Goal: Task Accomplishment & Management: Use online tool/utility

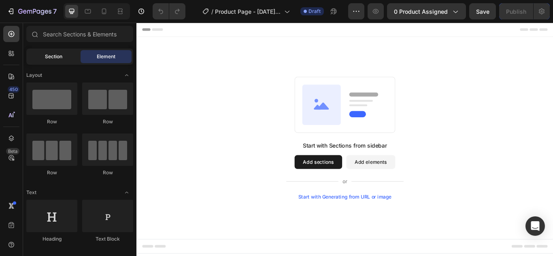
click at [71, 58] on div "Section" at bounding box center [53, 56] width 51 height 13
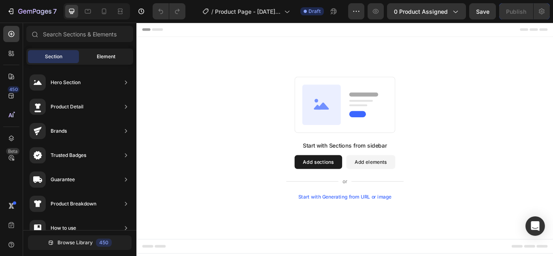
click at [98, 56] on span "Element" at bounding box center [106, 56] width 19 height 7
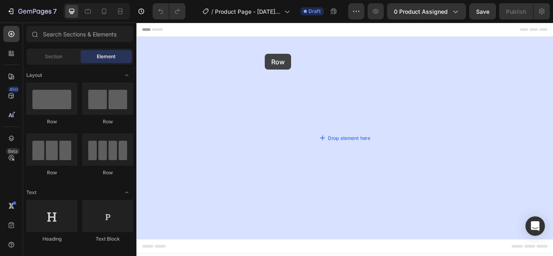
drag, startPoint x: 196, startPoint y: 123, endPoint x: 286, endPoint y: 59, distance: 110.1
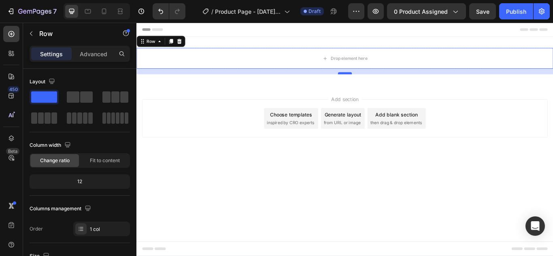
click at [375, 81] on div at bounding box center [379, 82] width 16 height 2
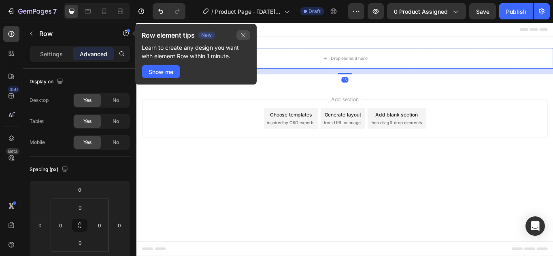
click at [249, 38] on button "button" at bounding box center [244, 35] width 14 height 10
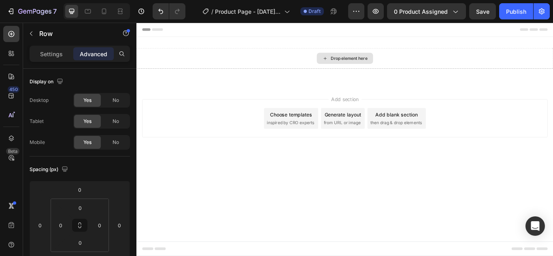
click at [363, 62] on div "Drop element here" at bounding box center [384, 64] width 43 height 6
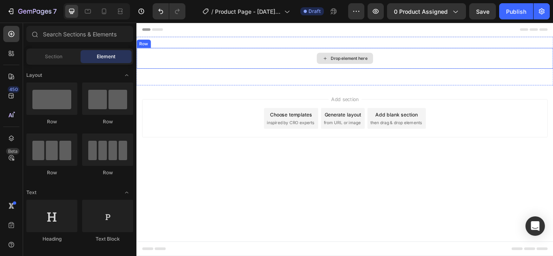
click at [284, 60] on div "Drop element here" at bounding box center [379, 64] width 486 height 24
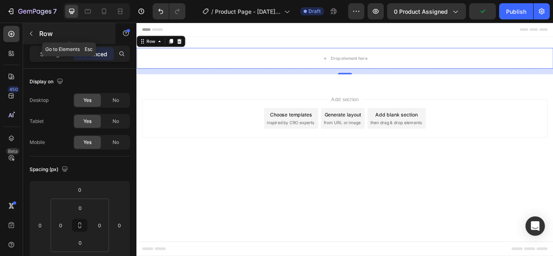
click at [32, 35] on icon "button" at bounding box center [31, 34] width 2 height 4
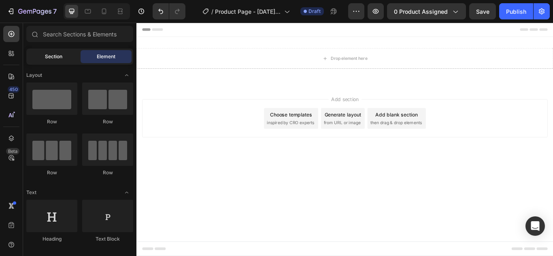
click at [57, 55] on span "Section" at bounding box center [53, 56] width 17 height 7
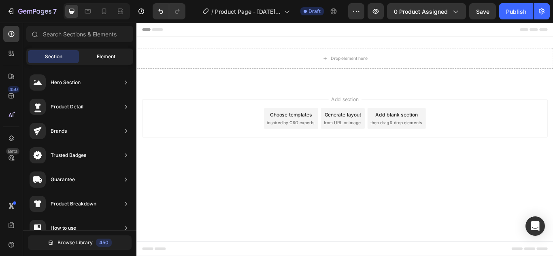
click at [97, 57] on span "Element" at bounding box center [106, 56] width 19 height 7
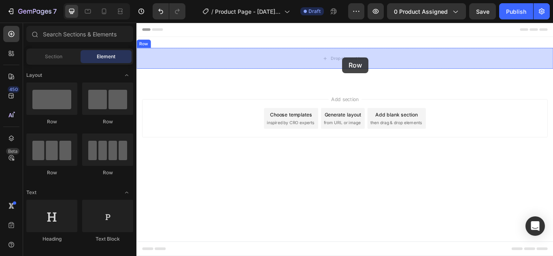
drag, startPoint x: 192, startPoint y: 117, endPoint x: 376, endPoint y: 63, distance: 192.0
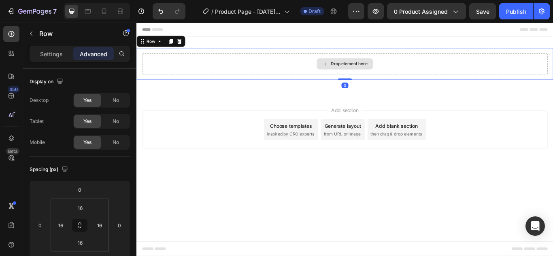
click at [174, 64] on div "Drop element here" at bounding box center [379, 71] width 473 height 24
click at [365, 72] on div "Drop element here" at bounding box center [384, 71] width 43 height 6
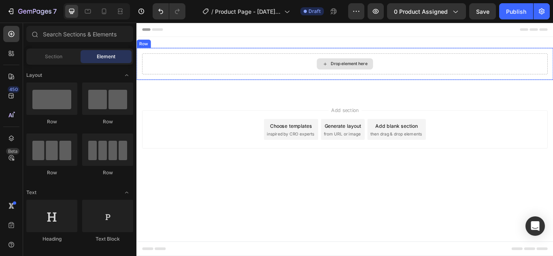
click at [164, 67] on div "Drop element here" at bounding box center [379, 71] width 473 height 24
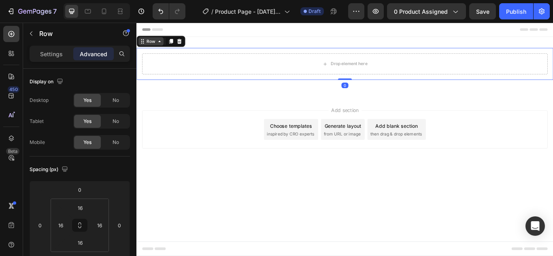
click at [153, 45] on div "Row" at bounding box center [153, 44] width 13 height 7
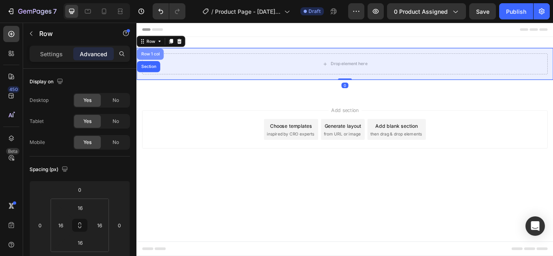
click at [158, 58] on div "Row 1 col" at bounding box center [152, 59] width 25 height 5
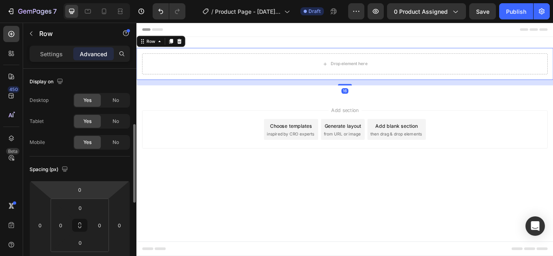
scroll to position [41, 0]
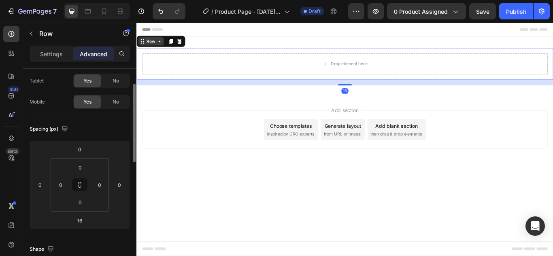
click at [162, 47] on icon at bounding box center [163, 44] width 6 height 6
click at [159, 47] on div "Row" at bounding box center [153, 44] width 13 height 7
click at [158, 47] on div "Row" at bounding box center [153, 44] width 13 height 7
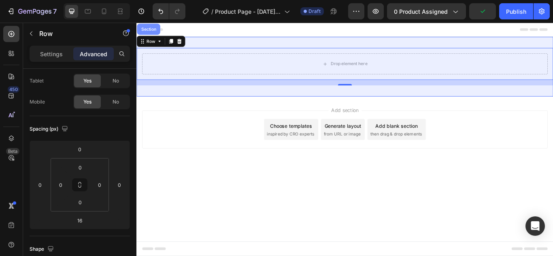
click at [157, 33] on div "Section" at bounding box center [150, 30] width 27 height 13
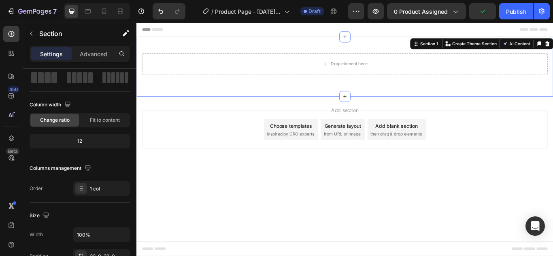
scroll to position [0, 0]
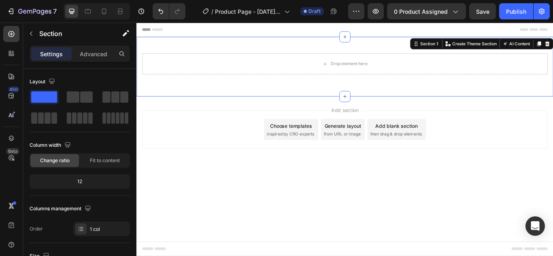
click at [141, 47] on div "Drop element here Row Row Section 1 You can create reusable sections Create The…" at bounding box center [379, 74] width 486 height 70
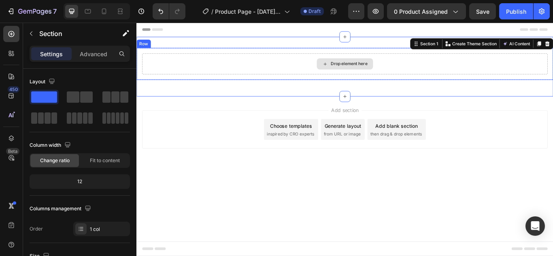
click at [160, 65] on div "Drop element here" at bounding box center [379, 71] width 473 height 24
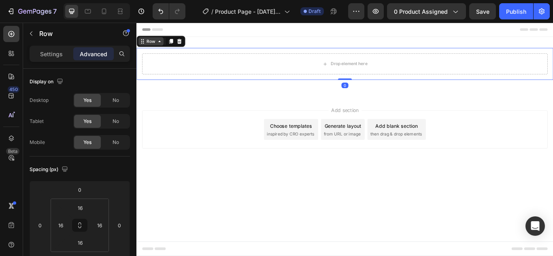
click at [154, 46] on div "Row" at bounding box center [153, 44] width 13 height 7
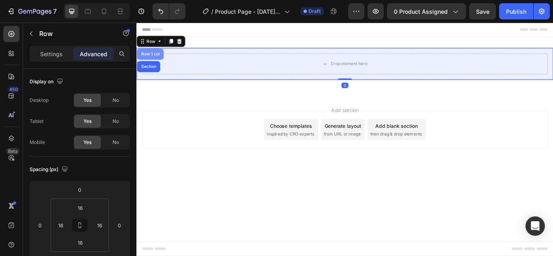
click at [154, 59] on div "Row 1 col" at bounding box center [152, 59] width 25 height 5
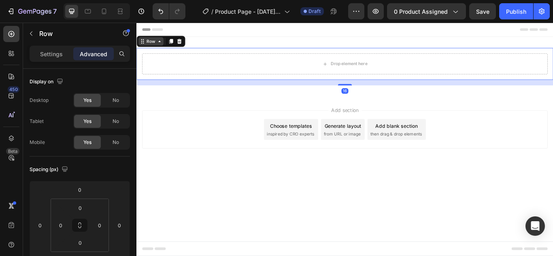
click at [154, 47] on div "Row" at bounding box center [153, 44] width 13 height 7
click at [157, 49] on div "Row" at bounding box center [154, 45] width 30 height 10
click at [162, 47] on icon at bounding box center [163, 44] width 6 height 6
click at [165, 47] on icon at bounding box center [163, 44] width 6 height 6
click at [164, 51] on div "Row" at bounding box center [164, 44] width 57 height 13
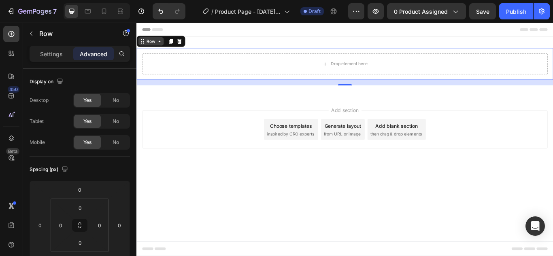
click at [164, 48] on div "Row" at bounding box center [154, 45] width 30 height 10
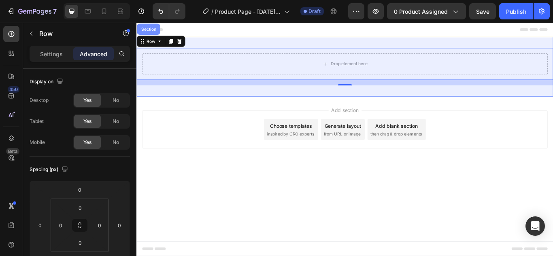
click at [156, 35] on div "Section" at bounding box center [150, 30] width 27 height 13
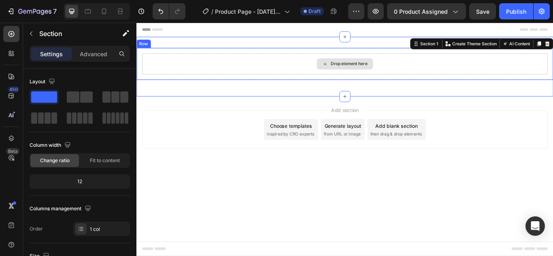
click at [234, 61] on div "Drop element here" at bounding box center [379, 71] width 473 height 24
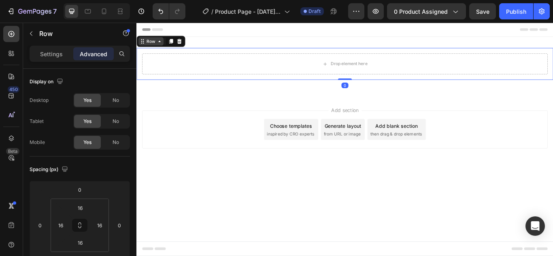
click at [160, 46] on icon at bounding box center [163, 44] width 6 height 6
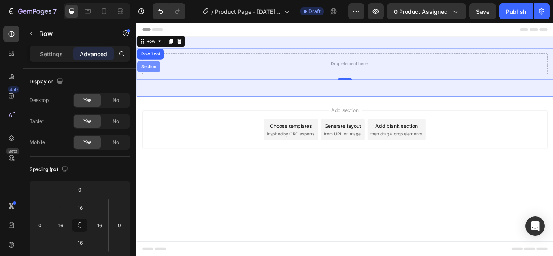
click at [159, 73] on div "Section" at bounding box center [150, 74] width 21 height 5
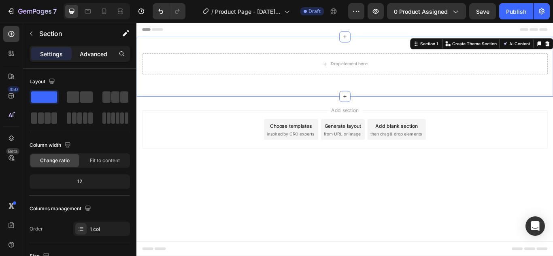
click at [103, 55] on p "Advanced" at bounding box center [94, 54] width 28 height 9
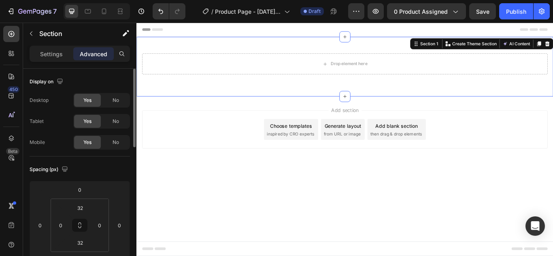
scroll to position [81, 0]
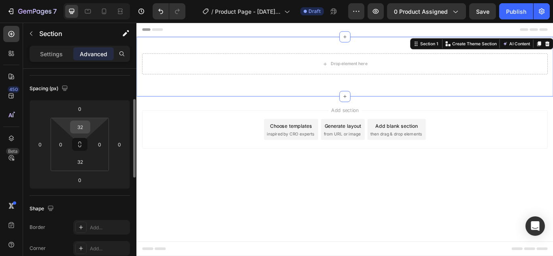
click at [87, 122] on input "32" at bounding box center [80, 127] width 16 height 12
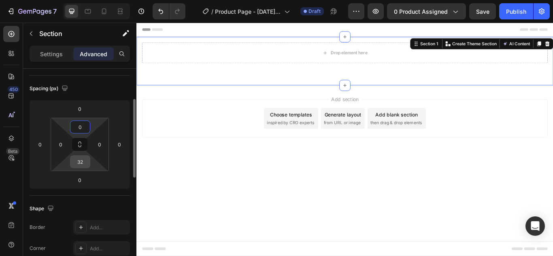
type input "0"
click at [81, 166] on input "32" at bounding box center [80, 162] width 16 height 12
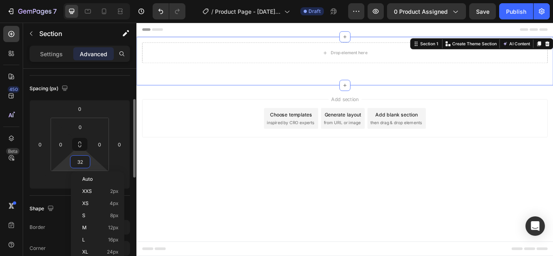
type input "0"
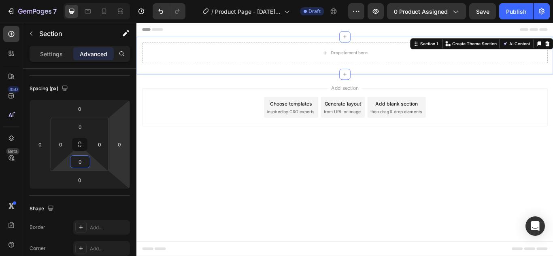
click at [175, 149] on div "Add section Choose templates inspired by CRO experts Generate layout from URL o…" at bounding box center [379, 133] width 486 height 100
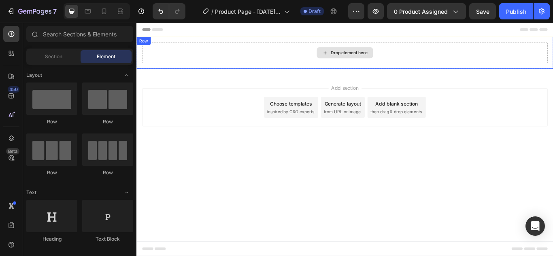
click at [209, 62] on div "Drop element here" at bounding box center [379, 58] width 473 height 24
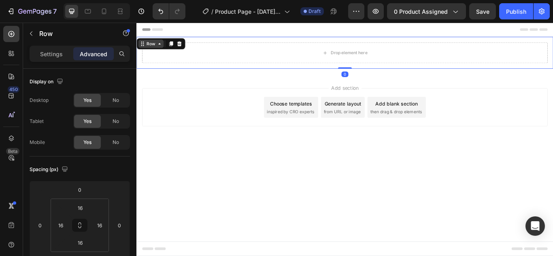
click at [163, 46] on icon at bounding box center [163, 47] width 6 height 6
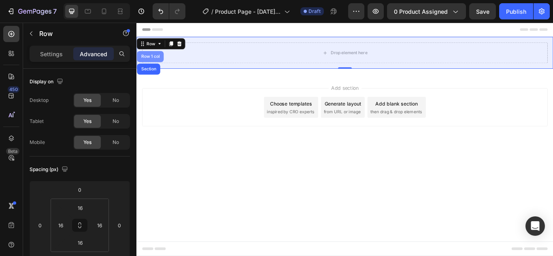
click at [158, 64] on div "Row 1 col" at bounding box center [152, 62] width 25 height 5
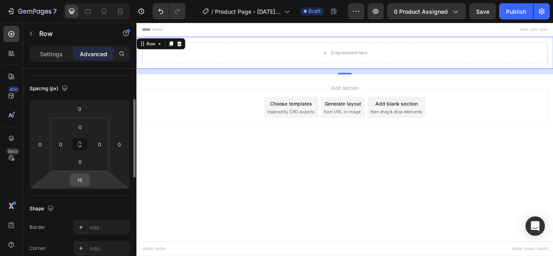
click at [87, 179] on input "16" at bounding box center [80, 180] width 16 height 12
type input "0"
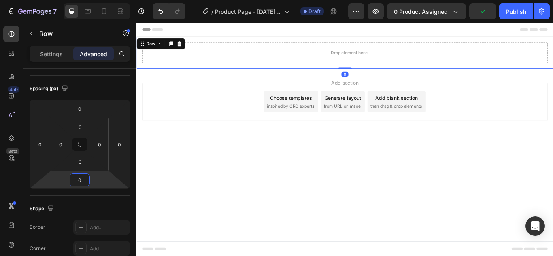
click at [179, 192] on body "Header Drop element here Row Row 0 Section 1 Root Start with Sections from side…" at bounding box center [379, 159] width 486 height 273
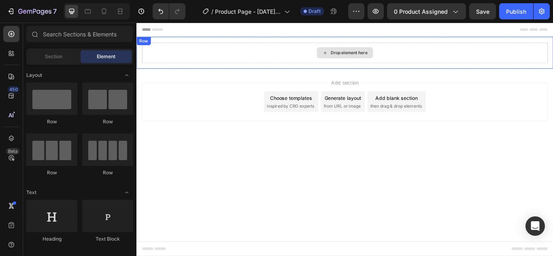
click at [365, 55] on div "Drop element here" at bounding box center [384, 58] width 43 height 6
click at [145, 47] on div "Row" at bounding box center [144, 44] width 13 height 7
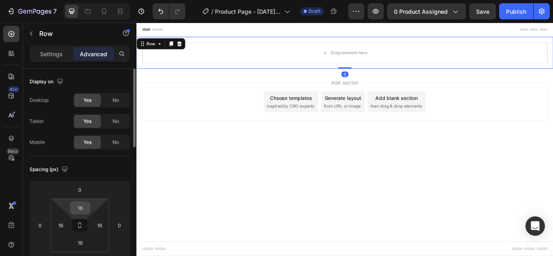
click at [79, 206] on input "16" at bounding box center [80, 208] width 16 height 12
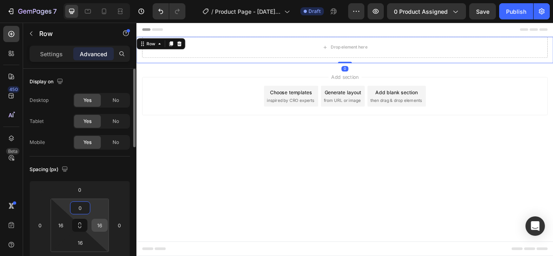
type input "0"
click at [99, 224] on input "16" at bounding box center [100, 226] width 12 height 12
type input "0"
click at [81, 241] on input "16" at bounding box center [80, 243] width 16 height 12
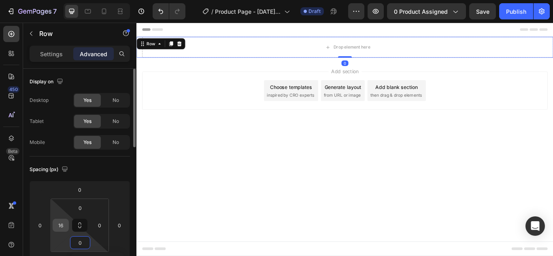
type input "0"
click at [59, 224] on input "16" at bounding box center [61, 226] width 12 height 12
type input "016"
click at [214, 194] on body "Header Drop element here Row 0 Row Section 1 Root Start with Sections from side…" at bounding box center [379, 159] width 486 height 273
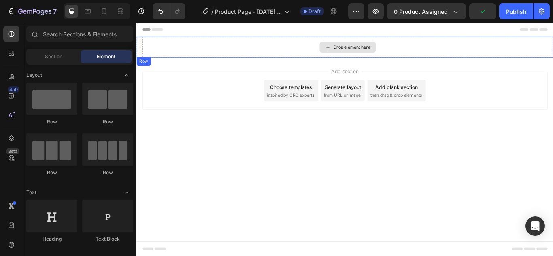
click at [377, 49] on div "Drop element here" at bounding box center [387, 51] width 43 height 6
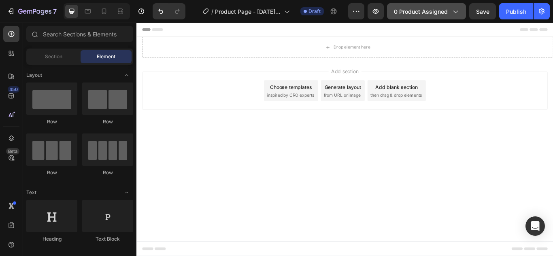
click at [439, 9] on span "0 product assigned" at bounding box center [421, 11] width 54 height 9
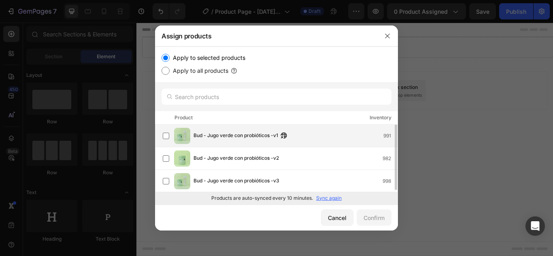
scroll to position [0, 0]
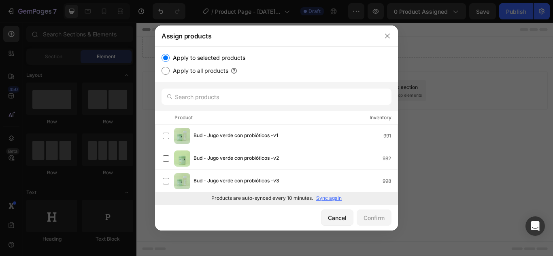
click at [324, 200] on p "Sync again" at bounding box center [329, 198] width 26 height 7
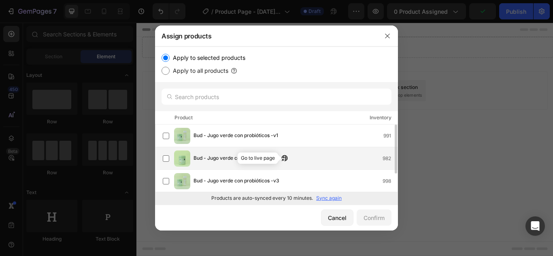
scroll to position [24, 0]
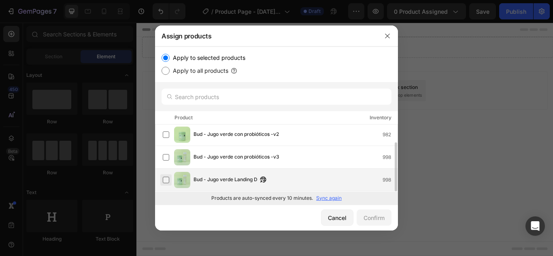
click at [169, 181] on label at bounding box center [166, 180] width 6 height 6
click at [371, 217] on div "Confirm" at bounding box center [374, 218] width 21 height 9
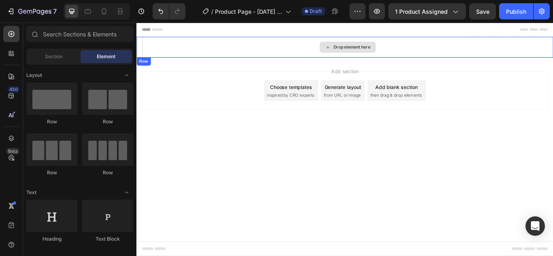
click at [358, 53] on icon at bounding box center [359, 51] width 6 height 7
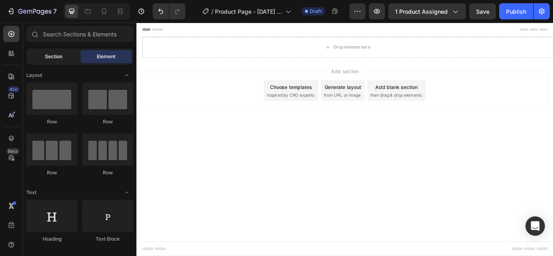
click at [44, 58] on div "Section" at bounding box center [53, 56] width 51 height 13
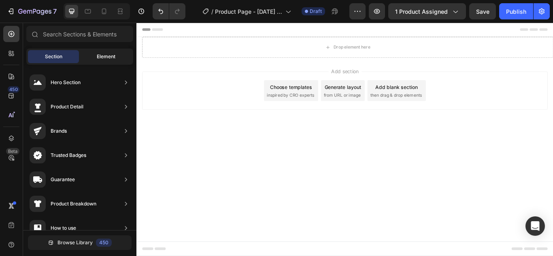
click at [92, 53] on div "Element" at bounding box center [106, 56] width 51 height 13
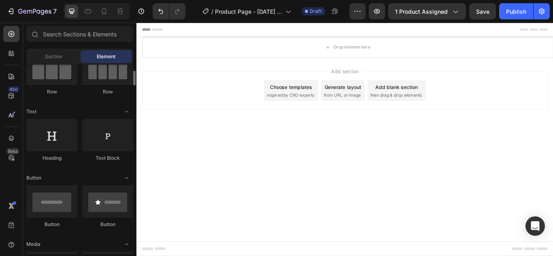
scroll to position [122, 0]
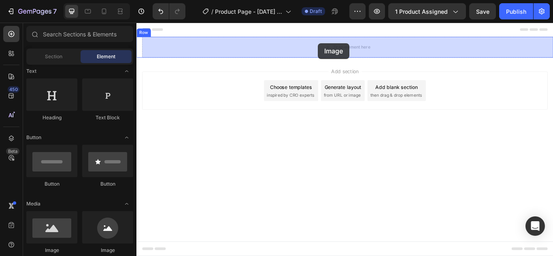
drag, startPoint x: 204, startPoint y: 248, endPoint x: 348, endPoint y: 47, distance: 247.6
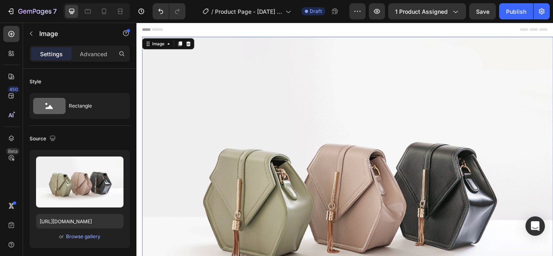
click at [211, 83] on img at bounding box center [383, 219] width 480 height 360
click at [165, 46] on div "Image" at bounding box center [161, 47] width 17 height 7
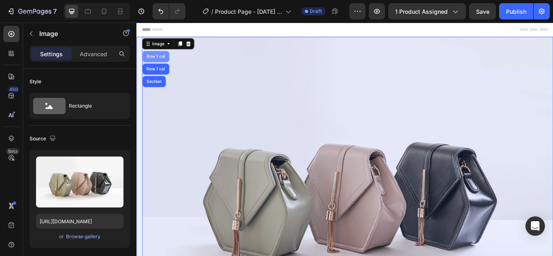
click at [161, 63] on div "Row 1 col" at bounding box center [159, 62] width 25 height 5
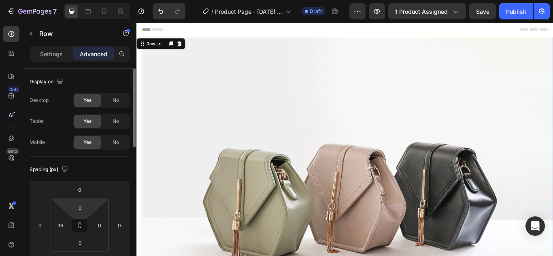
scroll to position [41, 0]
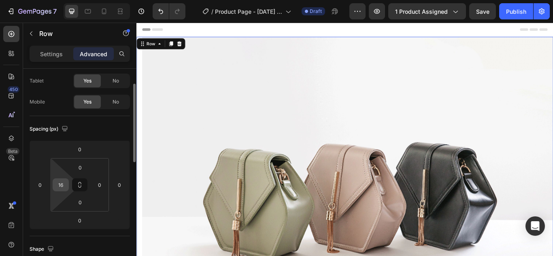
click at [68, 188] on div "16" at bounding box center [61, 185] width 16 height 13
click at [64, 185] on input "16" at bounding box center [61, 185] width 12 height 12
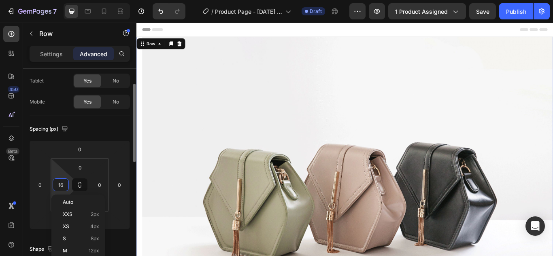
type input "0"
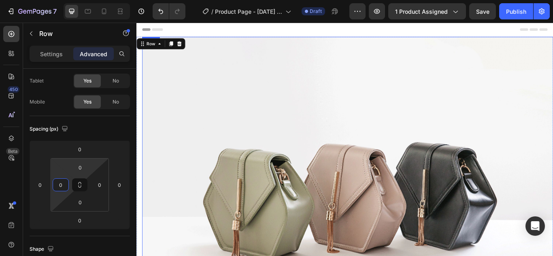
click at [198, 137] on img at bounding box center [383, 219] width 480 height 360
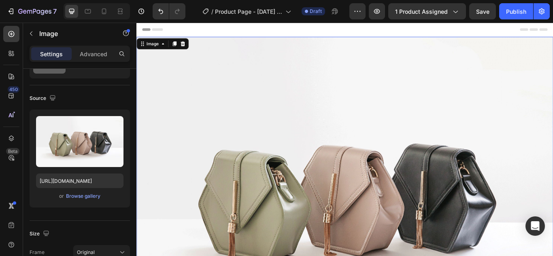
scroll to position [0, 0]
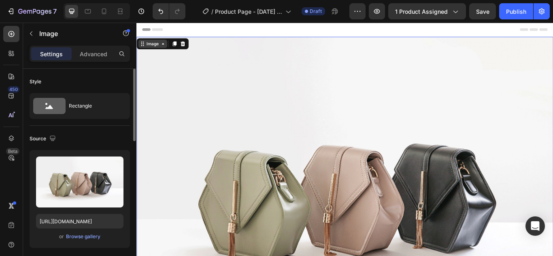
click at [169, 46] on icon at bounding box center [167, 47] width 6 height 6
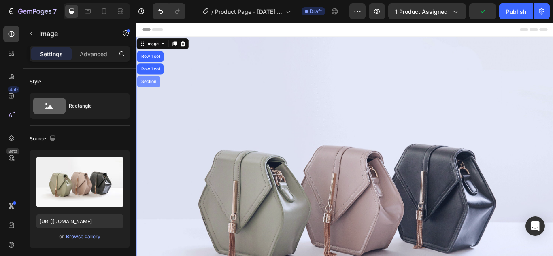
click at [153, 87] on div "Section" at bounding box center [150, 91] width 27 height 13
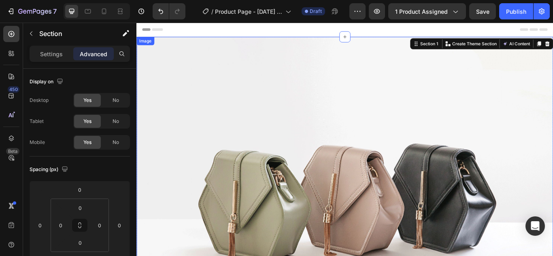
click at [147, 47] on div "Image" at bounding box center [146, 44] width 17 height 7
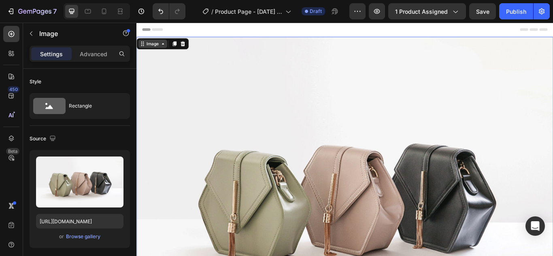
click at [154, 49] on div "Image" at bounding box center [155, 47] width 17 height 7
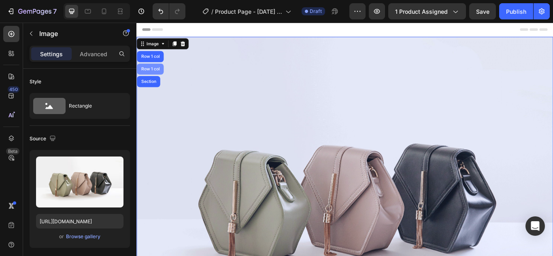
click at [160, 77] on div "Row 1 col" at bounding box center [152, 77] width 25 height 5
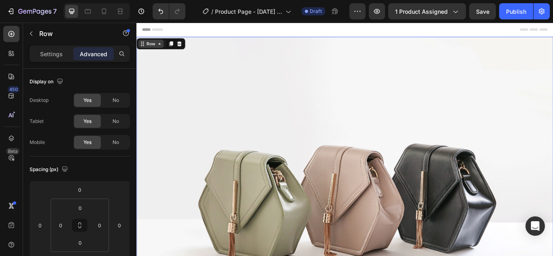
click at [162, 51] on div "Row" at bounding box center [154, 48] width 30 height 10
click at [159, 52] on div "Row" at bounding box center [154, 48] width 30 height 10
click at [189, 46] on div at bounding box center [186, 48] width 10 height 10
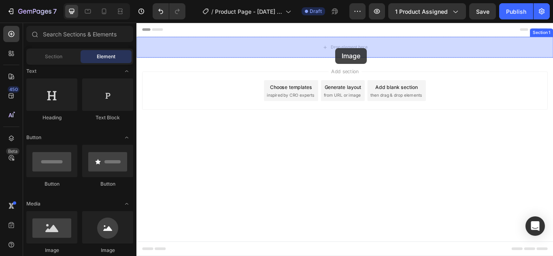
drag, startPoint x: 183, startPoint y: 254, endPoint x: 369, endPoint y: 52, distance: 273.4
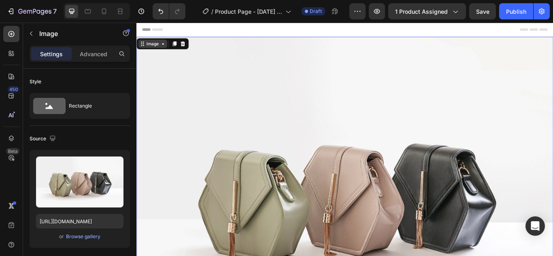
click at [165, 50] on icon at bounding box center [167, 47] width 6 height 6
click at [162, 51] on div "Image" at bounding box center [155, 47] width 17 height 7
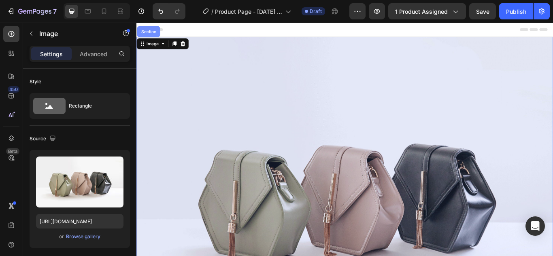
click at [157, 37] on div "Section" at bounding box center [150, 33] width 27 height 13
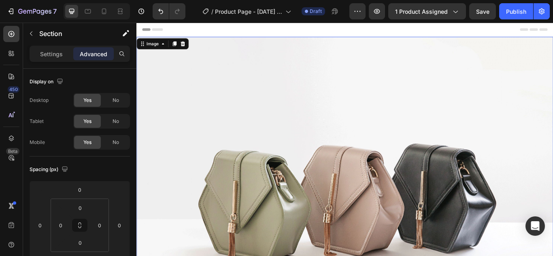
click at [186, 58] on img at bounding box center [379, 221] width 486 height 365
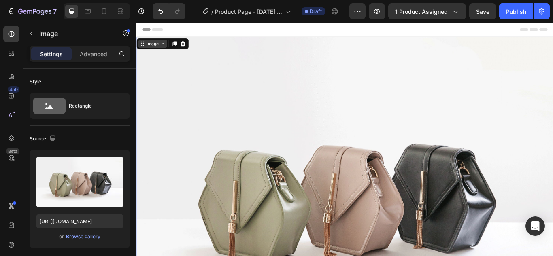
click at [160, 49] on div "Image" at bounding box center [155, 47] width 17 height 7
click at [166, 51] on div "Image" at bounding box center [156, 48] width 34 height 10
click at [226, 101] on img at bounding box center [379, 221] width 486 height 365
click at [272, 128] on img at bounding box center [379, 221] width 486 height 365
click at [161, 47] on div "Image" at bounding box center [155, 47] width 17 height 7
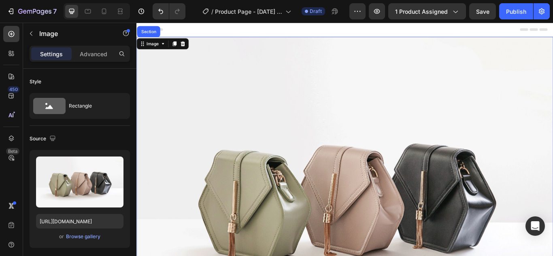
click at [213, 90] on img at bounding box center [379, 221] width 486 height 365
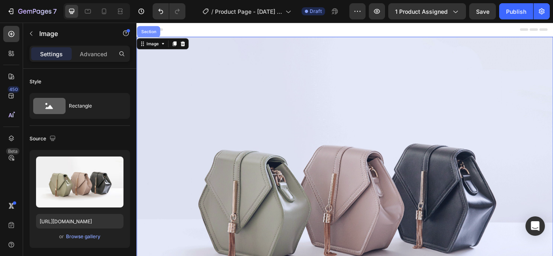
click at [154, 35] on div "Section" at bounding box center [150, 33] width 21 height 5
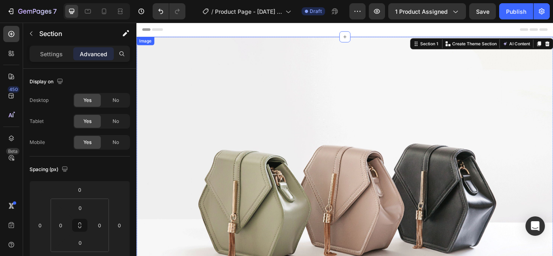
click at [147, 47] on div "Image" at bounding box center [146, 44] width 17 height 7
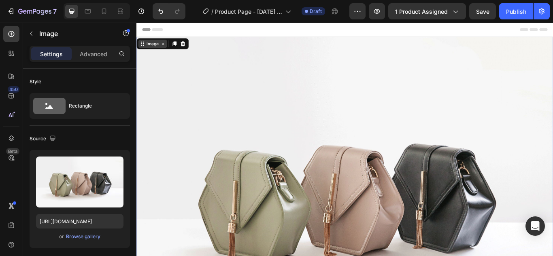
click at [165, 51] on div "Image" at bounding box center [156, 48] width 34 height 10
click at [170, 51] on div "Image" at bounding box center [156, 48] width 34 height 10
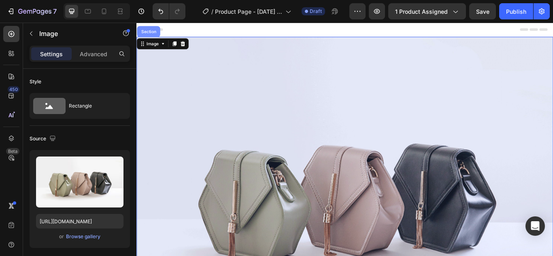
click at [158, 39] on div "Section" at bounding box center [150, 33] width 27 height 13
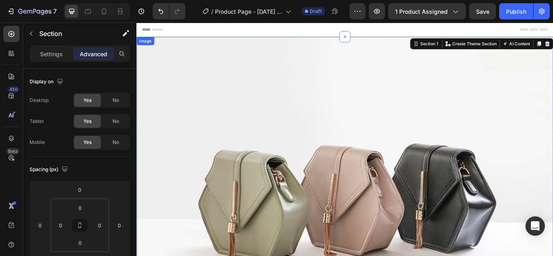
click at [387, 116] on img at bounding box center [379, 221] width 486 height 365
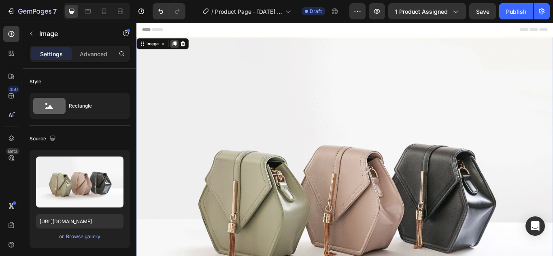
click at [185, 48] on div at bounding box center [181, 48] width 10 height 10
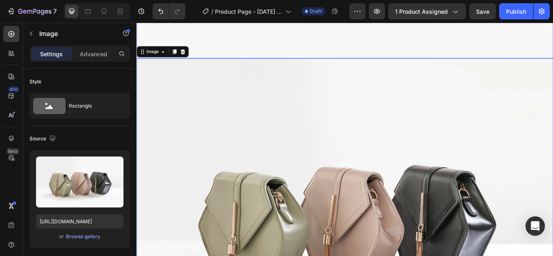
scroll to position [348, 0]
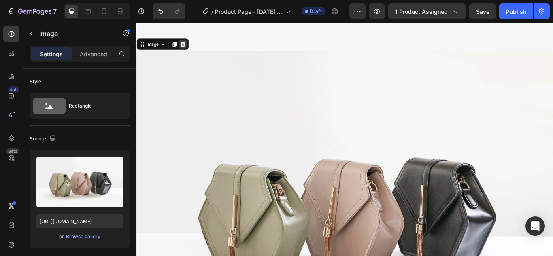
click at [192, 47] on div at bounding box center [190, 48] width 10 height 10
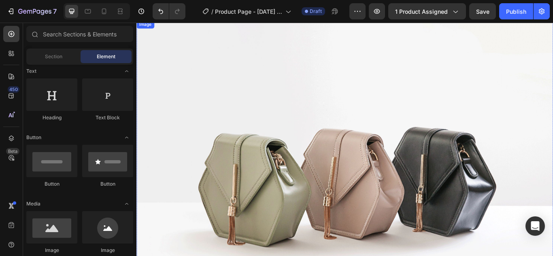
scroll to position [18, 0]
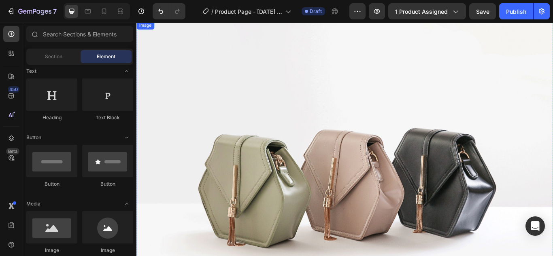
click at [234, 112] on img at bounding box center [379, 203] width 486 height 365
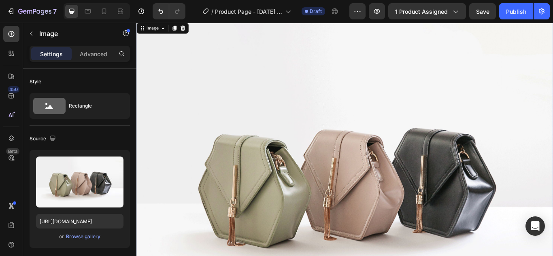
click at [188, 31] on icon at bounding box center [190, 29] width 6 height 6
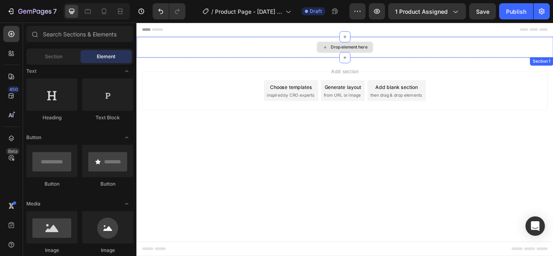
click at [388, 51] on div "Drop element here" at bounding box center [384, 51] width 43 height 6
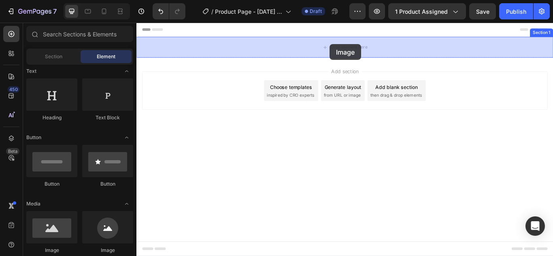
drag, startPoint x: 191, startPoint y: 245, endPoint x: 362, endPoint y: 48, distance: 261.0
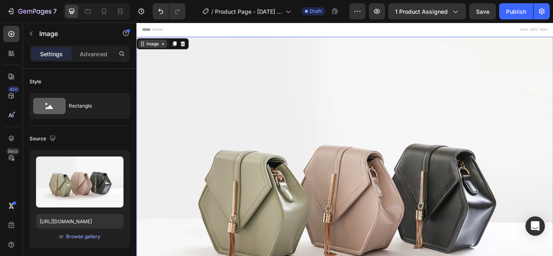
click at [165, 49] on icon at bounding box center [167, 47] width 6 height 6
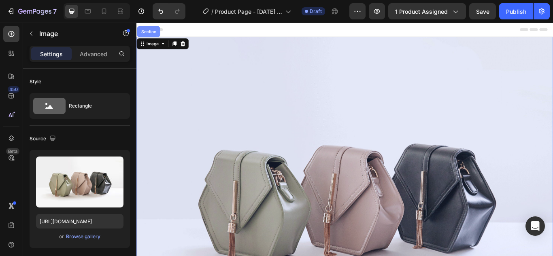
click at [155, 38] on div "Section" at bounding box center [150, 33] width 27 height 13
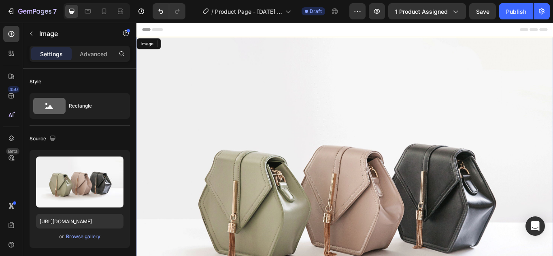
click at [311, 124] on img at bounding box center [379, 221] width 486 height 365
click at [160, 46] on div "Image" at bounding box center [155, 47] width 17 height 7
click at [104, 51] on p "Advanced" at bounding box center [94, 54] width 28 height 9
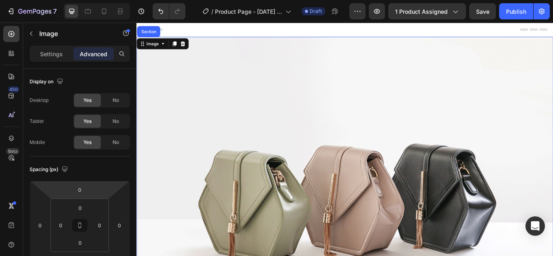
click at [165, 54] on img at bounding box center [379, 221] width 486 height 365
click at [167, 49] on icon at bounding box center [167, 47] width 6 height 6
click at [189, 46] on icon at bounding box center [190, 48] width 5 height 6
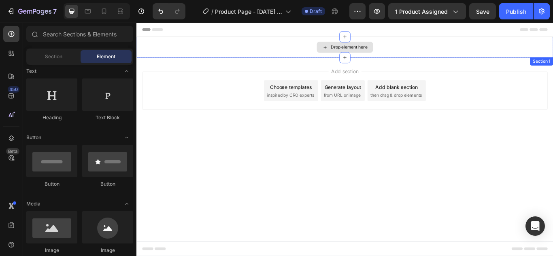
click at [302, 55] on div "Drop element here" at bounding box center [379, 51] width 486 height 24
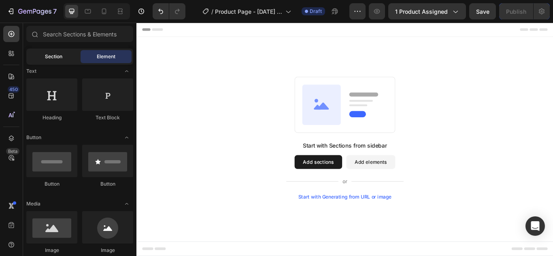
click at [62, 59] on span "Section" at bounding box center [53, 56] width 17 height 7
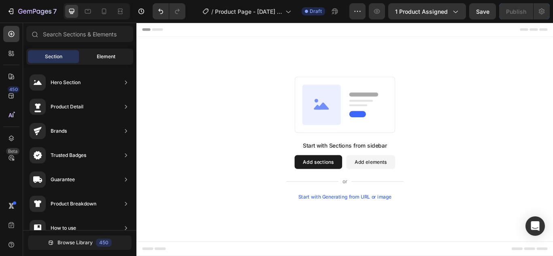
click at [101, 52] on div "Element" at bounding box center [106, 56] width 51 height 13
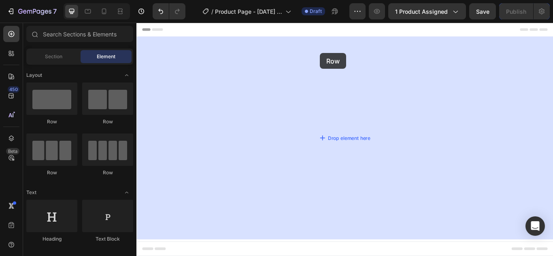
drag, startPoint x: 205, startPoint y: 128, endPoint x: 350, endPoint y: 58, distance: 161.0
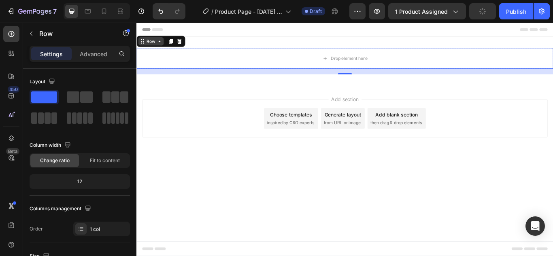
click at [160, 45] on icon at bounding box center [163, 44] width 6 height 6
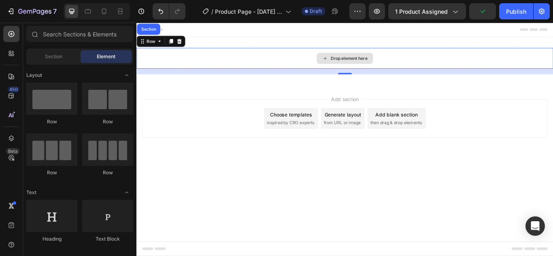
click at [371, 66] on div "Drop element here" at bounding box center [384, 64] width 43 height 6
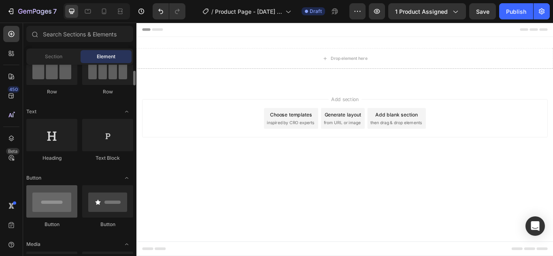
scroll to position [122, 0]
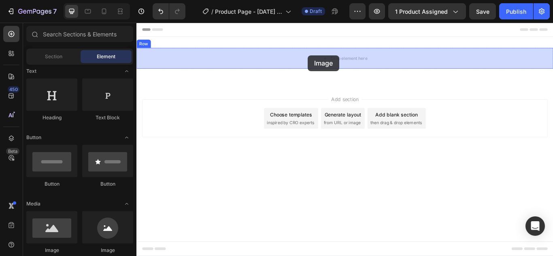
drag, startPoint x: 188, startPoint y: 241, endPoint x: 336, endPoint y: 61, distance: 233.4
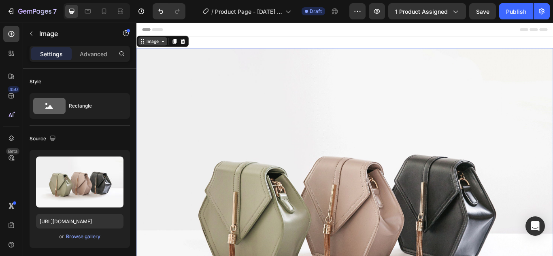
click at [157, 47] on div "Image" at bounding box center [155, 44] width 17 height 7
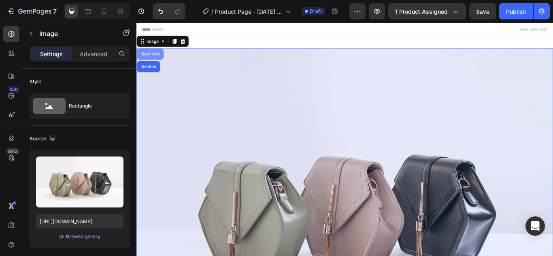
click at [157, 64] on div "Row 1 col" at bounding box center [152, 59] width 31 height 13
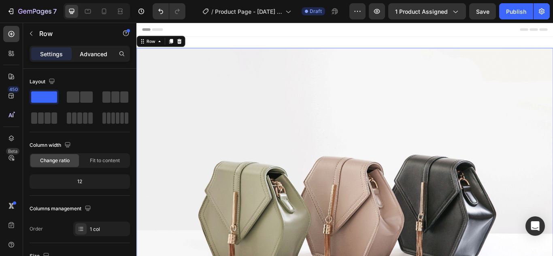
click at [83, 55] on p "Advanced" at bounding box center [94, 54] width 28 height 9
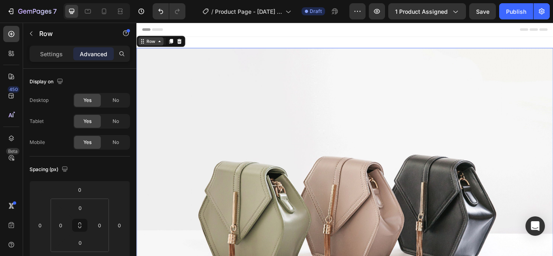
click at [166, 47] on icon at bounding box center [163, 44] width 6 height 6
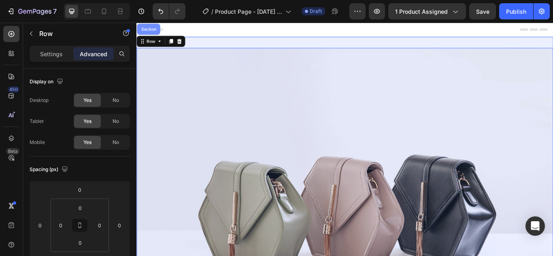
click at [155, 32] on div "Section" at bounding box center [150, 30] width 21 height 5
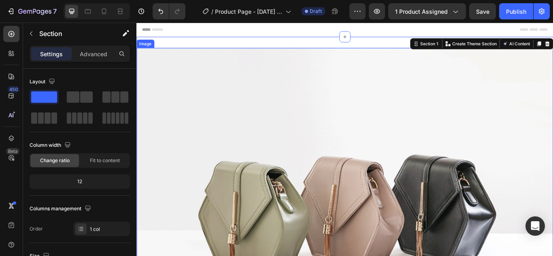
click at [309, 93] on img at bounding box center [379, 234] width 486 height 365
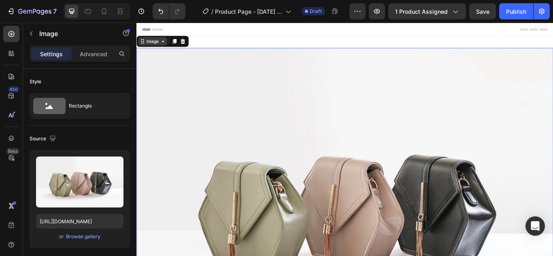
click at [164, 44] on icon at bounding box center [167, 44] width 6 height 6
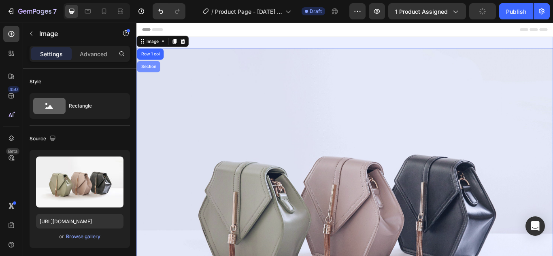
click at [152, 72] on div "Section" at bounding box center [150, 74] width 21 height 5
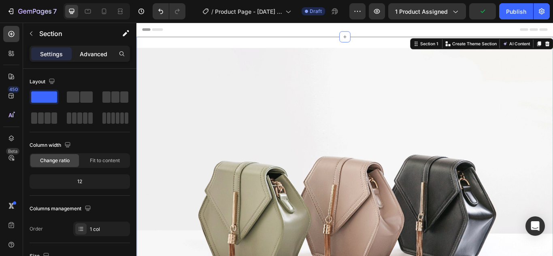
click at [85, 56] on p "Advanced" at bounding box center [94, 54] width 28 height 9
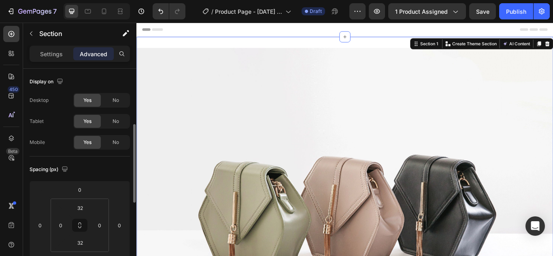
scroll to position [81, 0]
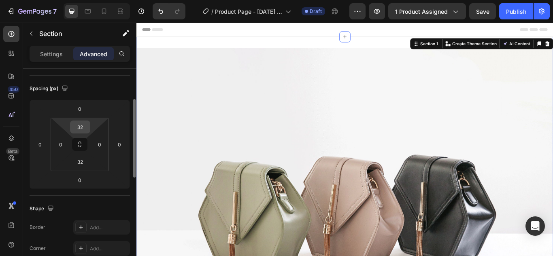
click at [80, 129] on input "32" at bounding box center [80, 127] width 16 height 12
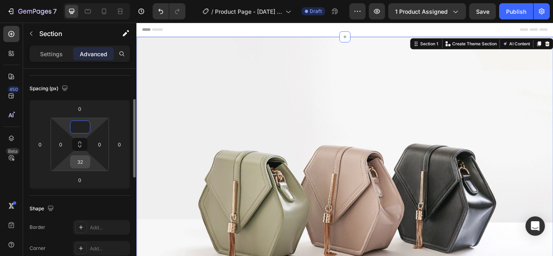
type input "0"
click at [82, 159] on input "32" at bounding box center [80, 162] width 16 height 12
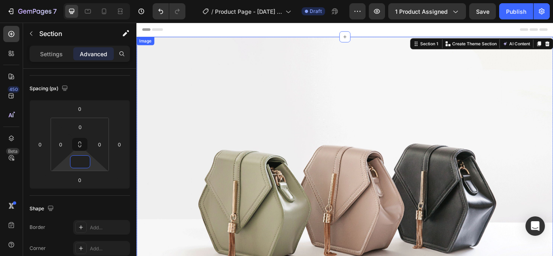
click at [153, 108] on img at bounding box center [379, 221] width 486 height 365
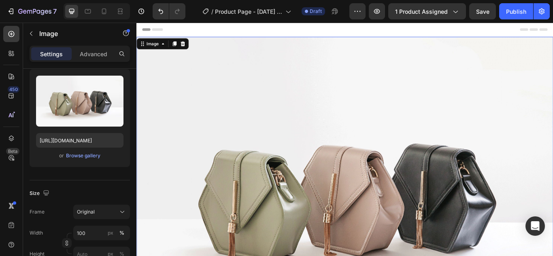
scroll to position [0, 0]
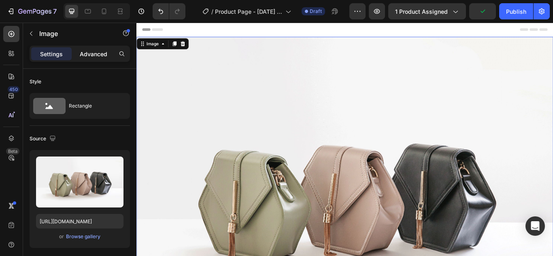
click at [101, 57] on p "Advanced" at bounding box center [94, 54] width 28 height 9
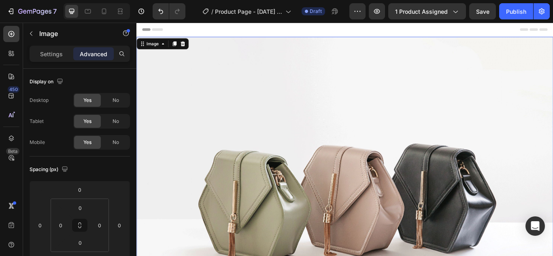
click at [296, 97] on img at bounding box center [379, 221] width 486 height 365
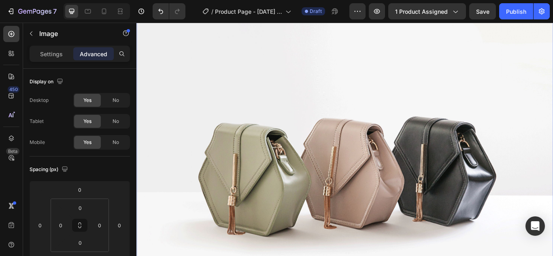
scroll to position [81, 0]
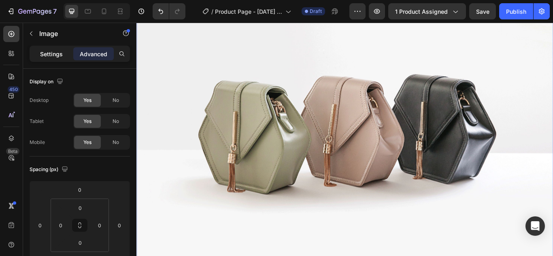
click at [44, 52] on p "Settings" at bounding box center [51, 54] width 23 height 9
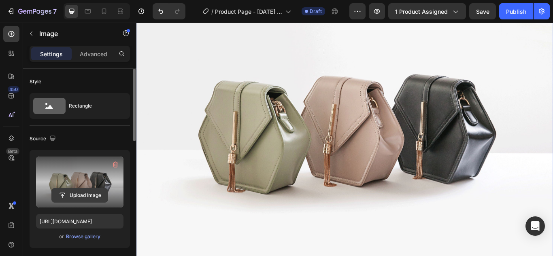
click at [88, 196] on input "file" at bounding box center [80, 196] width 56 height 14
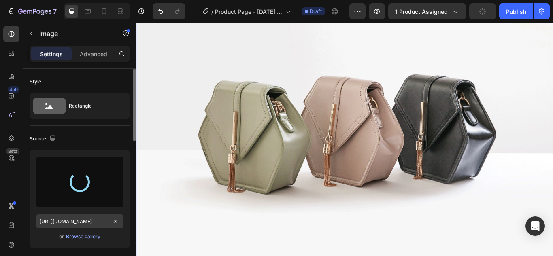
type input "[URL][DOMAIN_NAME]"
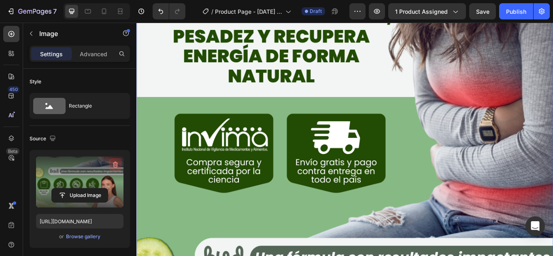
click at [115, 164] on icon "button" at bounding box center [115, 165] width 8 height 8
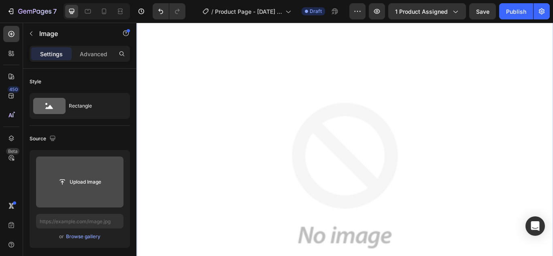
click at [83, 180] on input "file" at bounding box center [80, 182] width 56 height 14
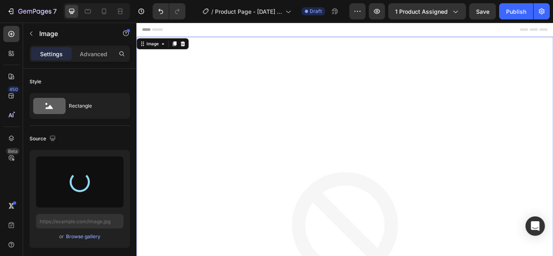
type input "[URL][DOMAIN_NAME]"
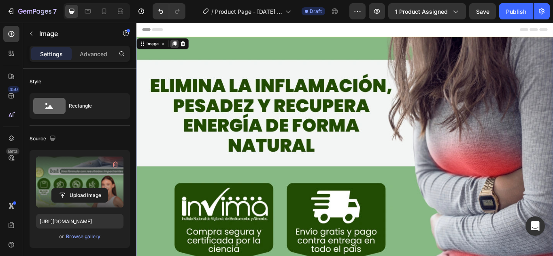
click at [181, 49] on icon at bounding box center [181, 48] width 4 height 6
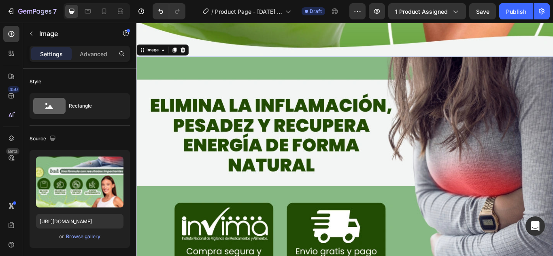
scroll to position [774, 0]
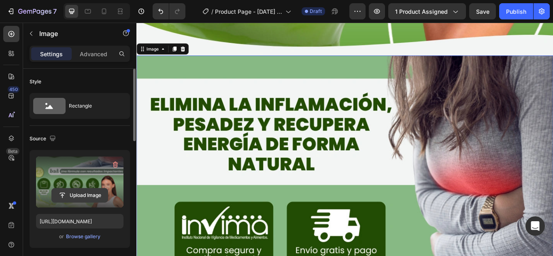
click at [79, 193] on input "file" at bounding box center [80, 196] width 56 height 14
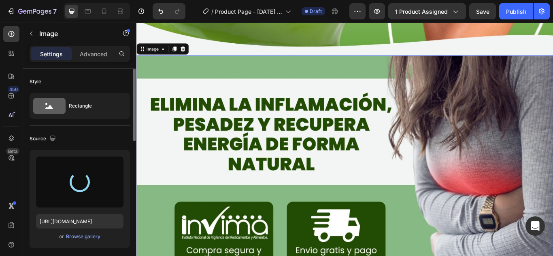
type input "[URL][DOMAIN_NAME]"
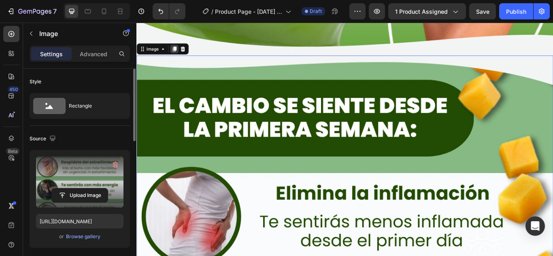
click at [181, 50] on icon at bounding box center [180, 53] width 6 height 6
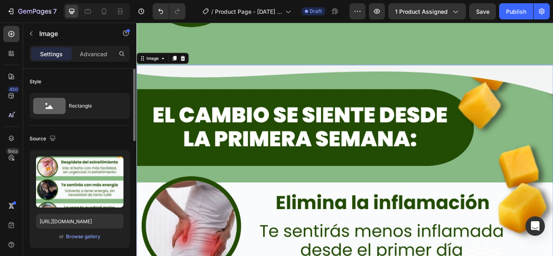
scroll to position [1560, 0]
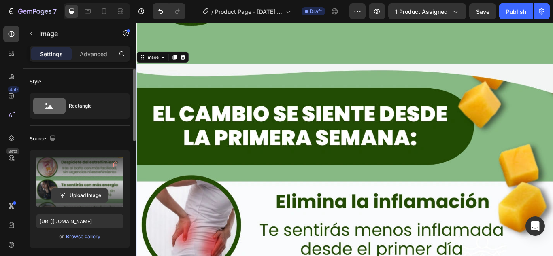
click at [79, 193] on input "file" at bounding box center [80, 196] width 56 height 14
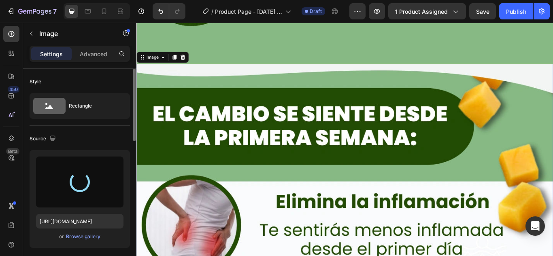
type input "[URL][DOMAIN_NAME]"
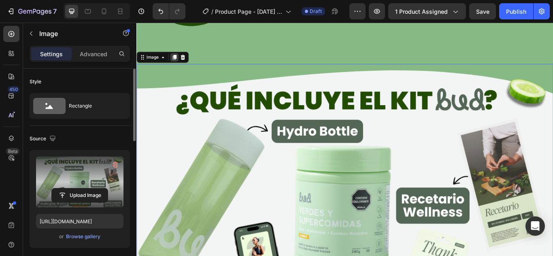
click at [180, 60] on icon at bounding box center [181, 63] width 4 height 6
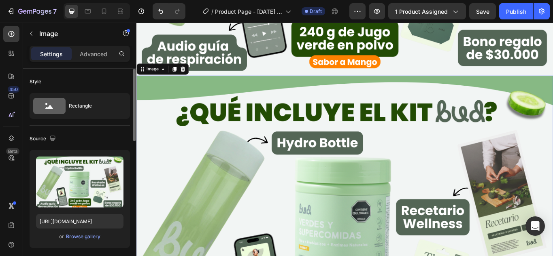
scroll to position [1867, 0]
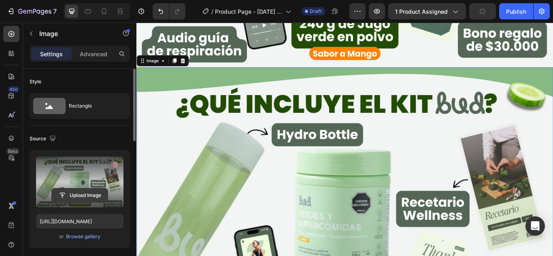
click at [77, 194] on input "file" at bounding box center [80, 196] width 56 height 14
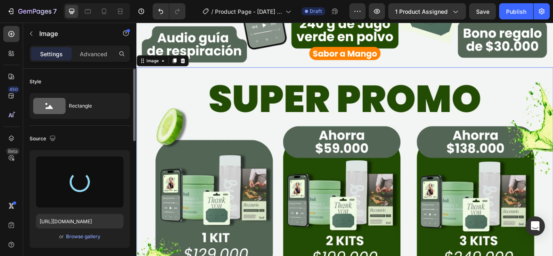
type input "[URL][DOMAIN_NAME]"
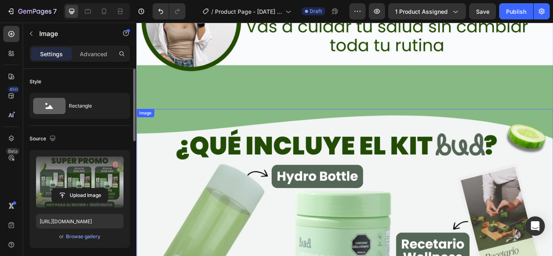
scroll to position [1543, 0]
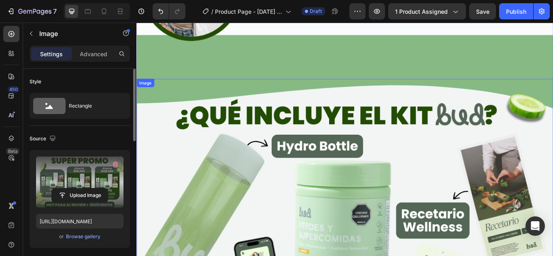
click at [195, 161] on img at bounding box center [379, 243] width 486 height 311
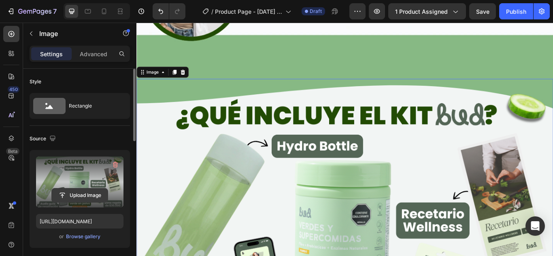
click at [71, 195] on input "file" at bounding box center [80, 196] width 56 height 14
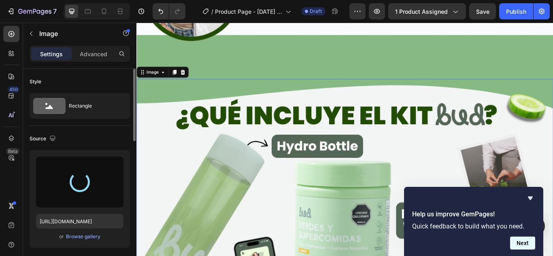
click at [525, 243] on button "Next" at bounding box center [522, 243] width 25 height 13
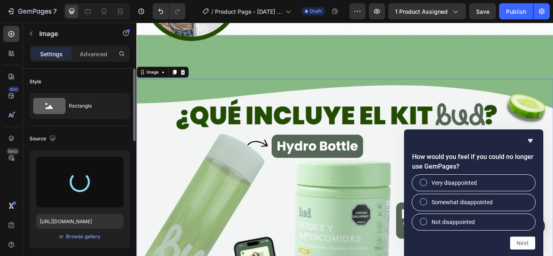
type input "[URL][DOMAIN_NAME]"
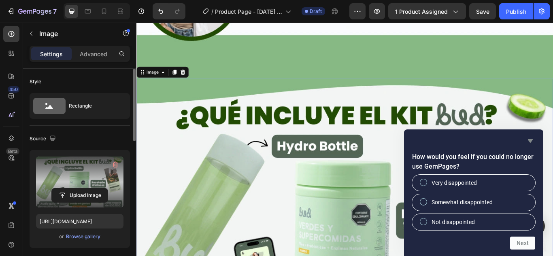
click at [531, 139] on icon "Hide survey" at bounding box center [531, 141] width 10 height 10
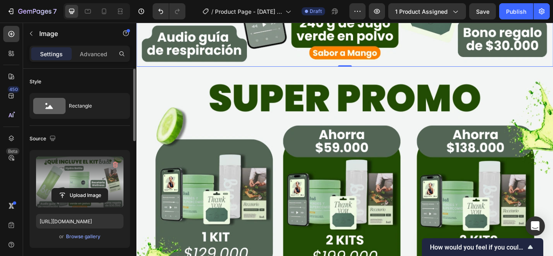
scroll to position [1867, 0]
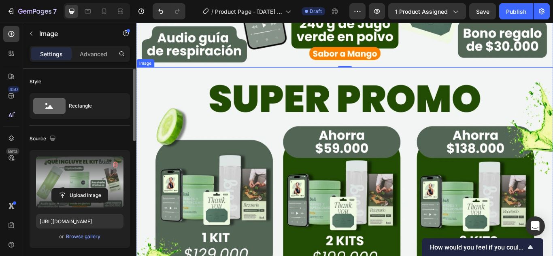
click at [196, 107] on img at bounding box center [379, 230] width 486 height 311
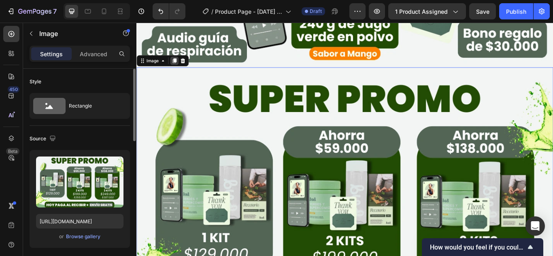
click at [178, 64] on icon at bounding box center [180, 67] width 6 height 6
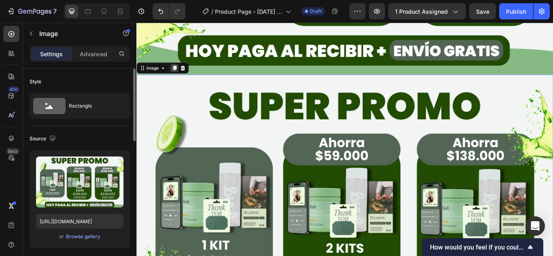
scroll to position [2174, 0]
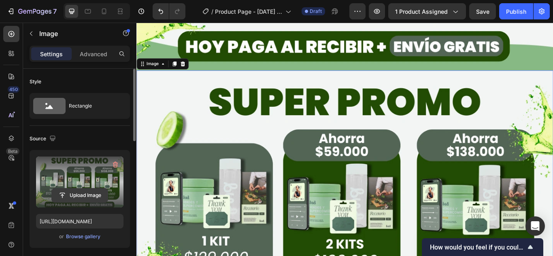
click at [87, 193] on input "file" at bounding box center [80, 196] width 56 height 14
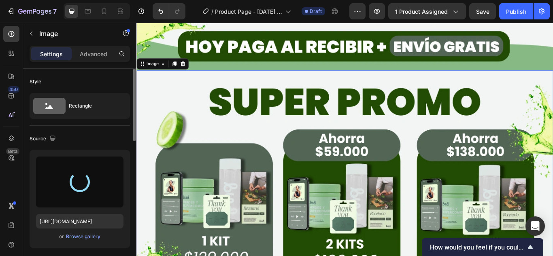
scroll to position [2093, 0]
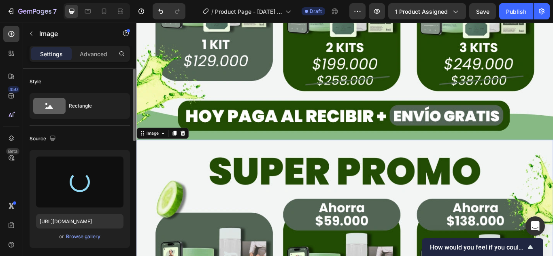
type input "[URL][DOMAIN_NAME]"
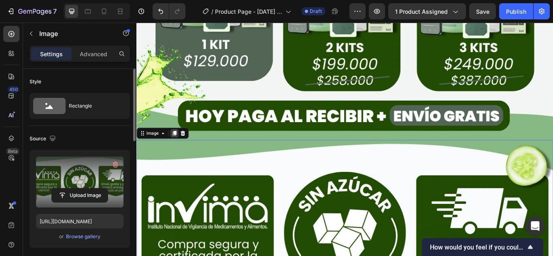
click at [180, 149] on icon at bounding box center [181, 152] width 4 height 6
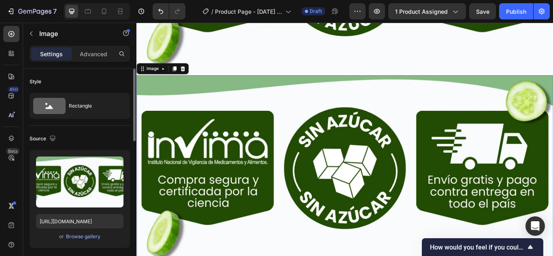
scroll to position [2396, 0]
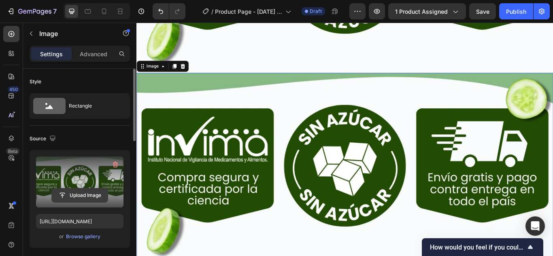
click at [77, 193] on input "file" at bounding box center [80, 196] width 56 height 14
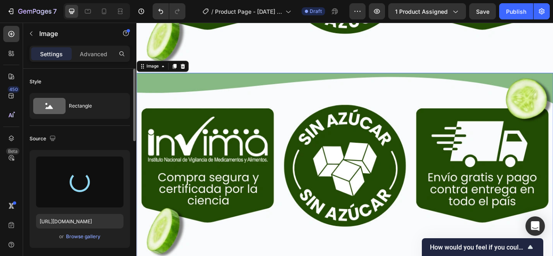
type input "[URL][DOMAIN_NAME]"
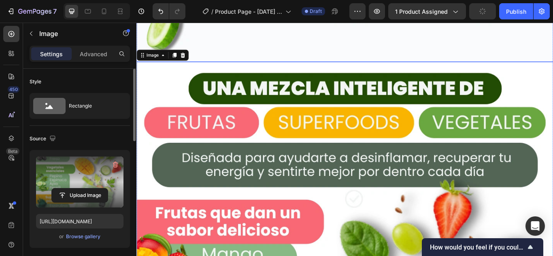
scroll to position [2315, 0]
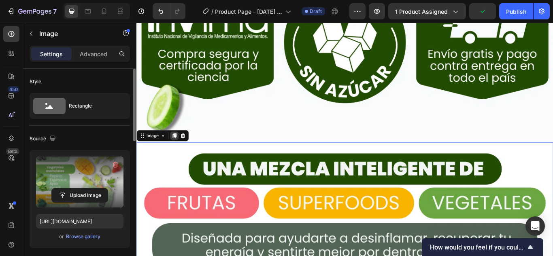
click at [182, 152] on icon at bounding box center [181, 155] width 4 height 6
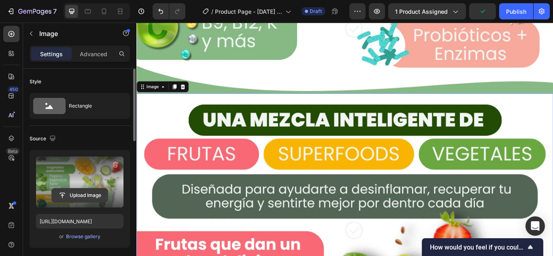
scroll to position [3182, 0]
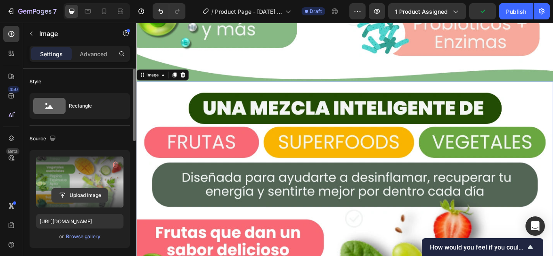
click at [86, 196] on input "file" at bounding box center [80, 196] width 56 height 14
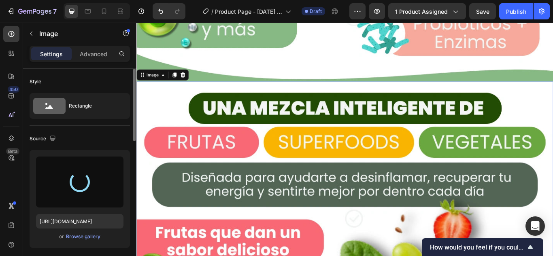
type input "[URL][DOMAIN_NAME]"
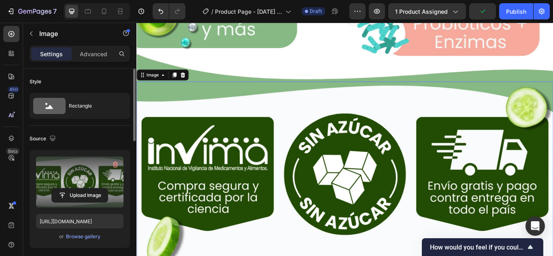
click at [262, 146] on img at bounding box center [379, 204] width 486 height 225
click at [183, 81] on icon at bounding box center [180, 84] width 6 height 6
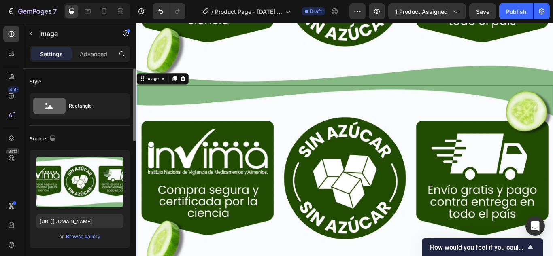
scroll to position [3404, 0]
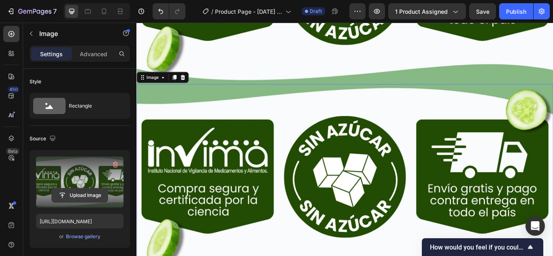
click at [81, 192] on input "file" at bounding box center [80, 196] width 56 height 14
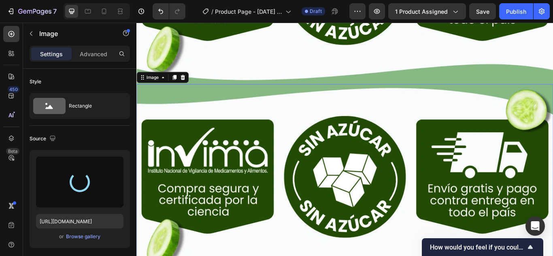
type input "[URL][DOMAIN_NAME]"
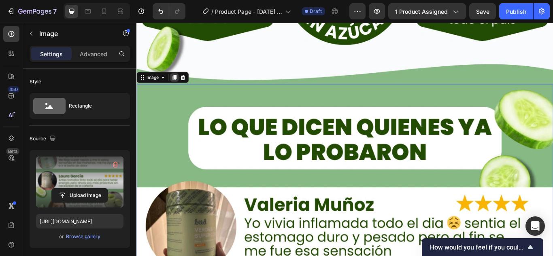
click at [184, 82] on div at bounding box center [181, 87] width 10 height 10
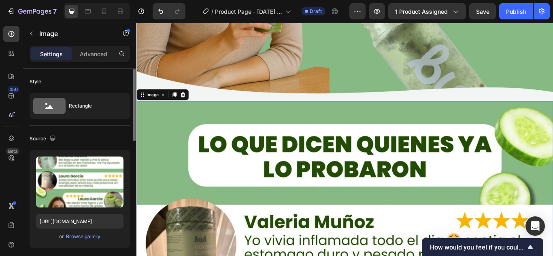
scroll to position [4190, 0]
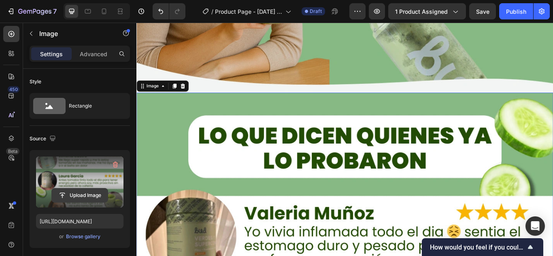
click at [83, 194] on input "file" at bounding box center [80, 196] width 56 height 14
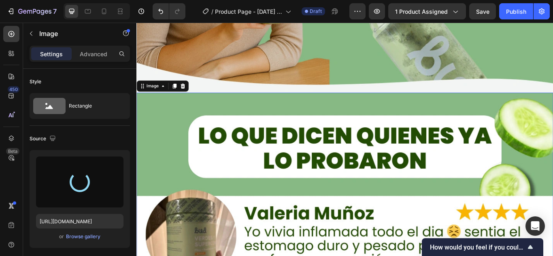
type input "[URL][DOMAIN_NAME]"
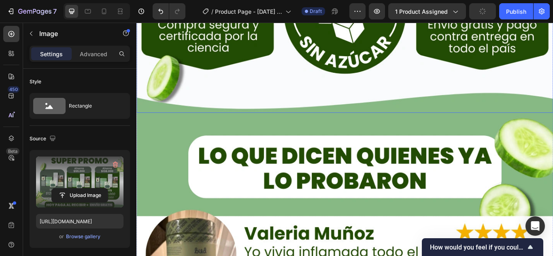
scroll to position [3282, 0]
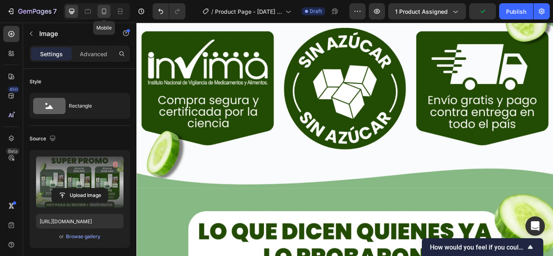
click at [102, 11] on icon at bounding box center [104, 11] width 8 height 8
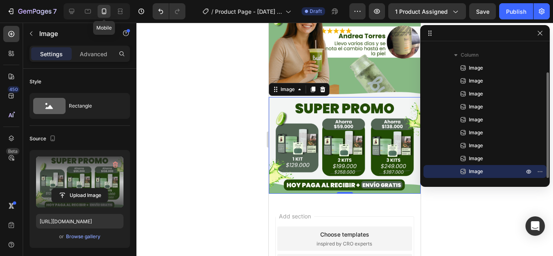
scroll to position [1265, 0]
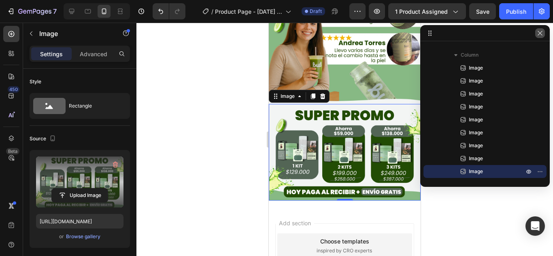
click at [544, 31] on button "button" at bounding box center [540, 33] width 10 height 10
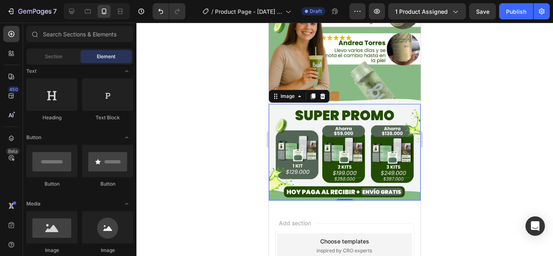
click at [359, 247] on span "inspired by CRO experts" at bounding box center [344, 250] width 55 height 7
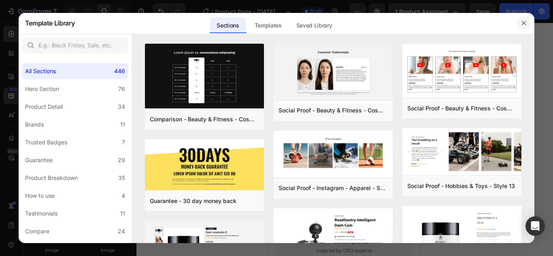
click at [526, 23] on icon "button" at bounding box center [524, 23] width 6 height 6
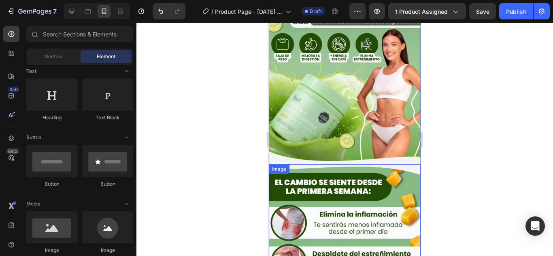
scroll to position [0, 0]
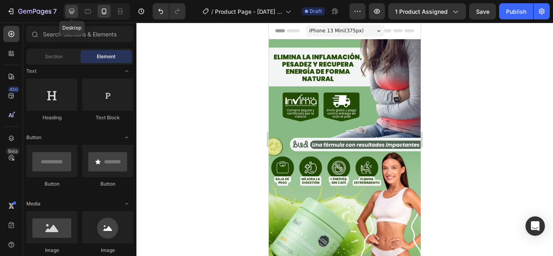
click at [72, 12] on icon at bounding box center [71, 11] width 5 height 5
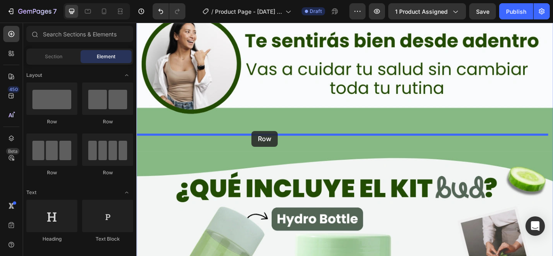
drag, startPoint x: 192, startPoint y: 129, endPoint x: 271, endPoint y: 149, distance: 81.0
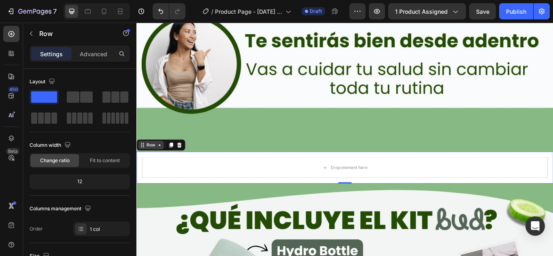
click at [155, 162] on div "Row" at bounding box center [153, 165] width 13 height 7
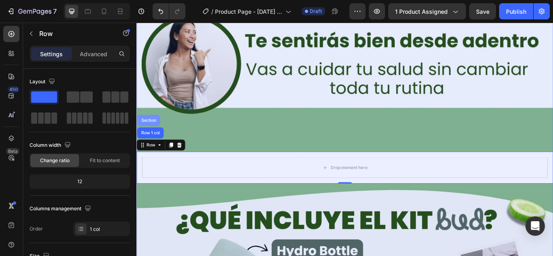
click at [147, 134] on div "Section" at bounding box center [150, 136] width 21 height 5
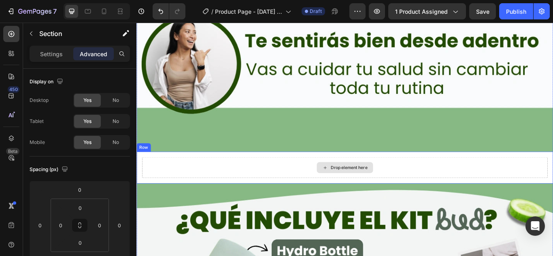
click at [190, 180] on div "Drop element here" at bounding box center [379, 192] width 473 height 24
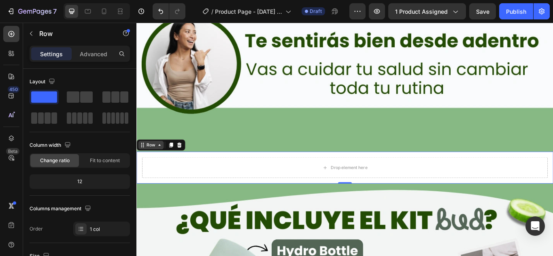
click at [161, 162] on icon at bounding box center [163, 165] width 6 height 6
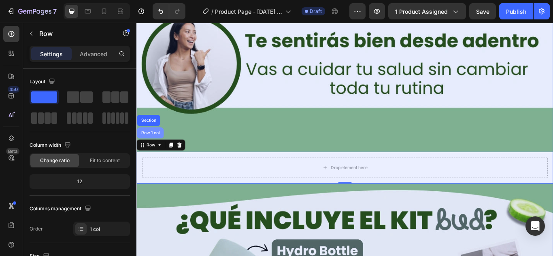
click at [155, 149] on div "Row 1 col" at bounding box center [152, 151] width 25 height 5
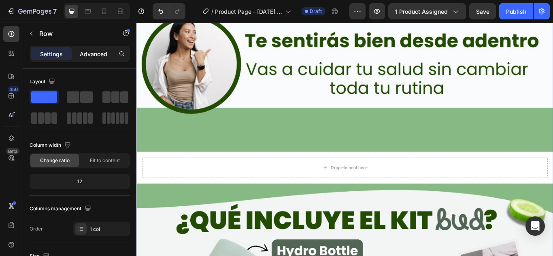
click at [95, 53] on p "Advanced" at bounding box center [94, 54] width 28 height 9
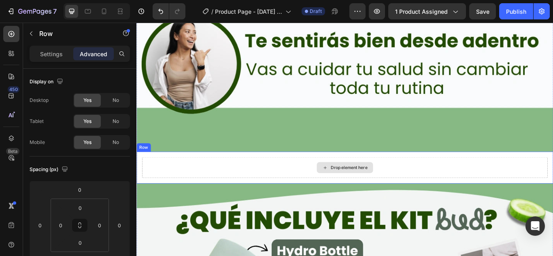
click at [189, 180] on div "Drop element here" at bounding box center [379, 192] width 473 height 24
click at [161, 162] on icon at bounding box center [163, 165] width 6 height 6
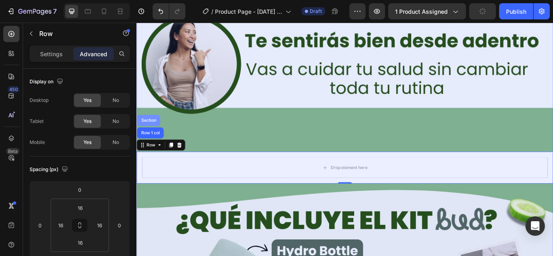
click at [150, 134] on div "Section" at bounding box center [150, 136] width 21 height 5
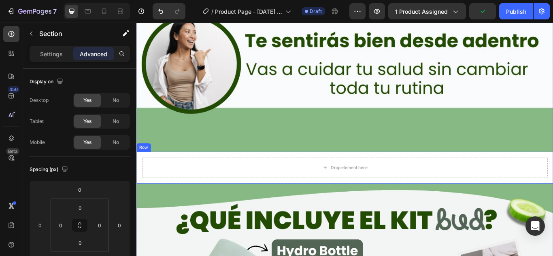
click at [177, 180] on div "Drop element here" at bounding box center [379, 192] width 473 height 24
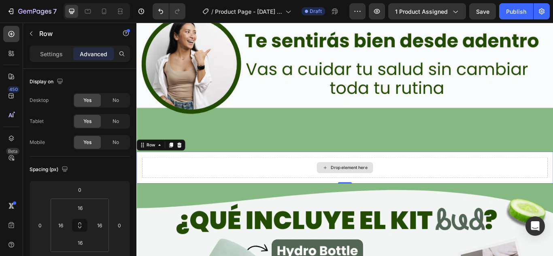
click at [279, 180] on div "Drop element here" at bounding box center [379, 192] width 473 height 24
click at [379, 189] on div "Drop element here" at bounding box center [384, 192] width 43 height 6
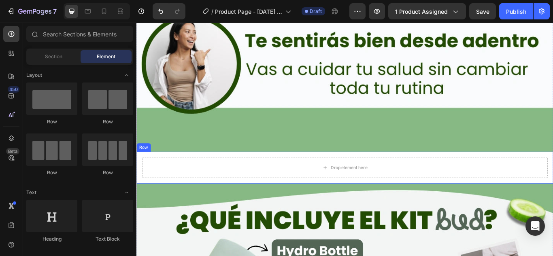
click at [148, 165] on div "Row" at bounding box center [144, 168] width 13 height 7
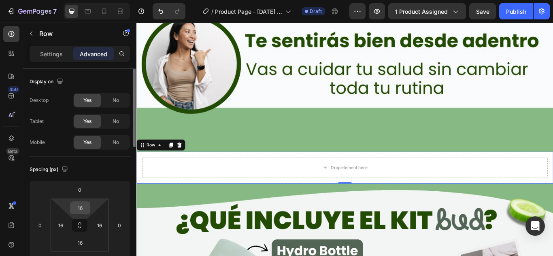
click at [86, 210] on input "16" at bounding box center [80, 208] width 16 height 12
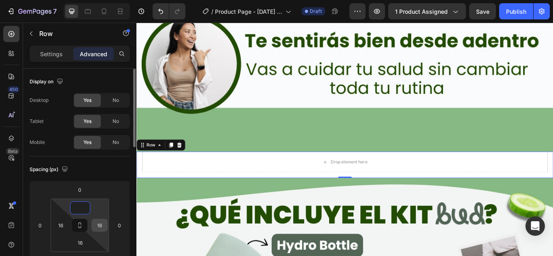
type input "0"
click at [97, 221] on input "16" at bounding box center [100, 226] width 12 height 12
type input "0"
click at [84, 244] on input "16" at bounding box center [80, 243] width 16 height 12
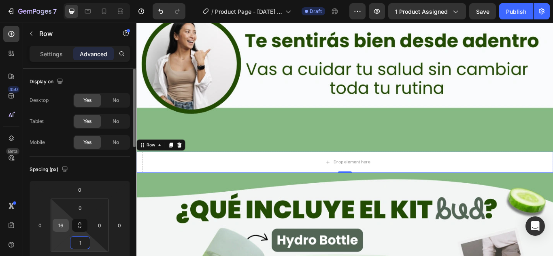
type input "1"
click at [63, 229] on input "16" at bounding box center [61, 226] width 12 height 12
type input "1"
type input "0"
click at [83, 241] on input "1" at bounding box center [80, 243] width 16 height 12
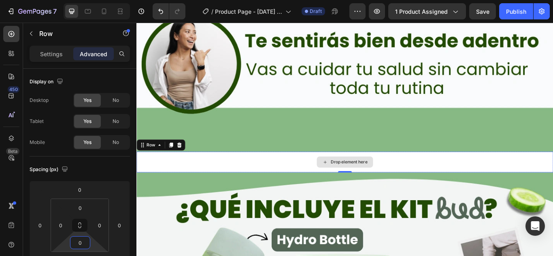
type input "0"
click at [193, 173] on div "Drop element here" at bounding box center [379, 185] width 486 height 24
click at [152, 162] on div "Row" at bounding box center [153, 165] width 13 height 7
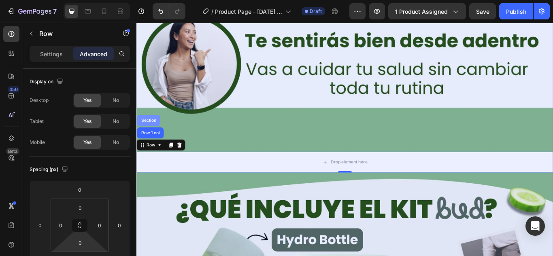
click at [150, 134] on div "Section" at bounding box center [150, 136] width 21 height 5
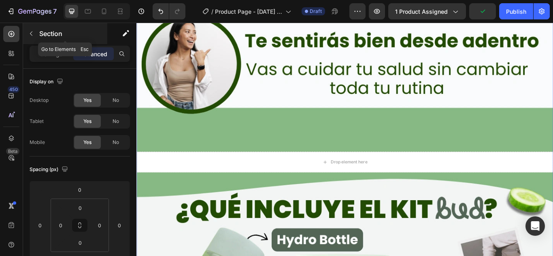
click at [34, 36] on icon "button" at bounding box center [31, 33] width 6 height 6
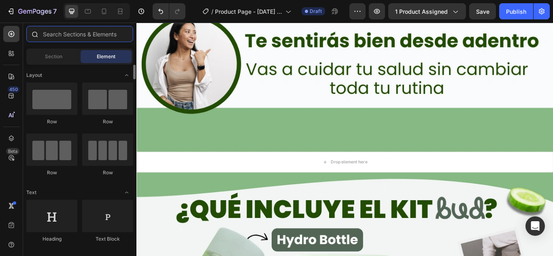
click at [57, 38] on input "text" at bounding box center [79, 34] width 107 height 16
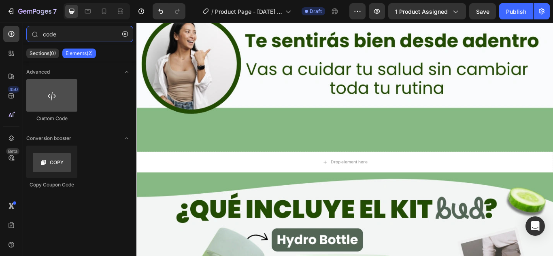
type input "code"
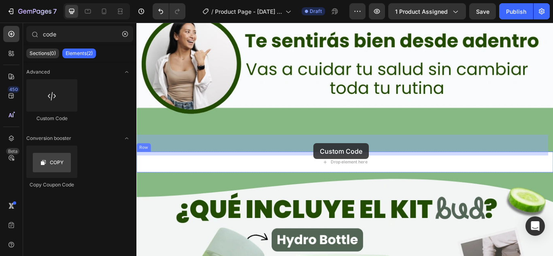
drag, startPoint x: 207, startPoint y: 122, endPoint x: 343, endPoint y: 164, distance: 142.2
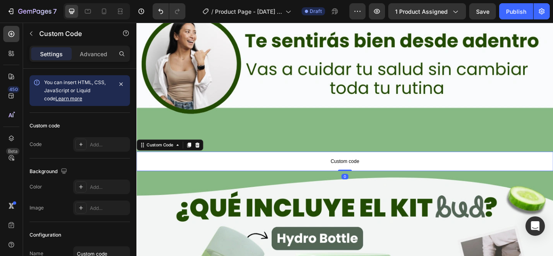
click at [385, 180] on span "Custom code" at bounding box center [379, 185] width 486 height 10
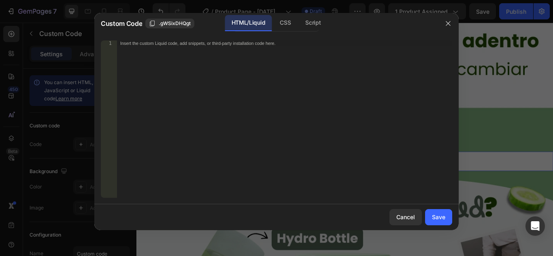
click at [180, 42] on div "Insert the custom Liquid code, add snippets, or third-party installation code h…" at bounding box center [267, 43] width 295 height 5
paste textarea "<div id="_rsi-cod-form-embed-custom-hook"></div>"
type textarea "<div id="_rsi-cod-form-embed-custom-hook"></div>"
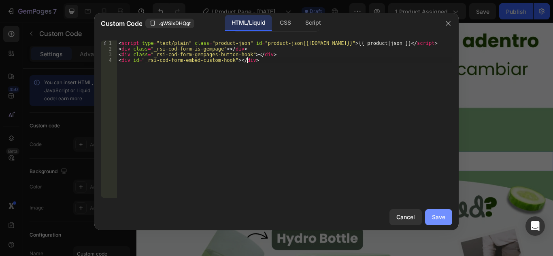
click at [440, 213] on div "Save" at bounding box center [438, 217] width 13 height 9
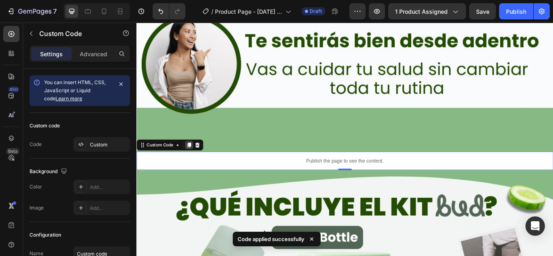
click at [196, 163] on icon at bounding box center [198, 166] width 4 height 6
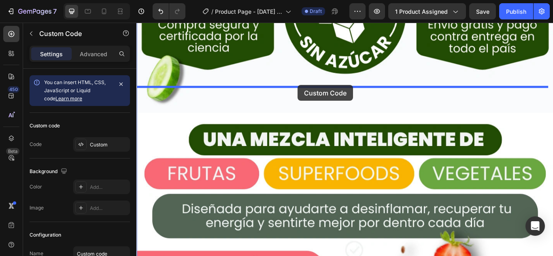
drag, startPoint x: 311, startPoint y: 188, endPoint x: 324, endPoint y: 96, distance: 93.3
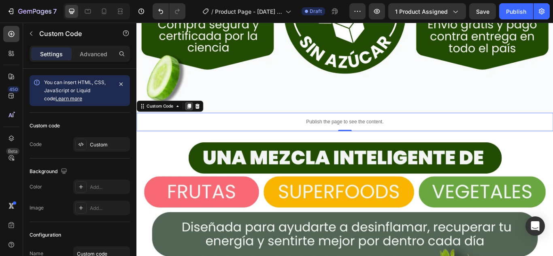
click at [198, 117] on icon at bounding box center [197, 120] width 6 height 6
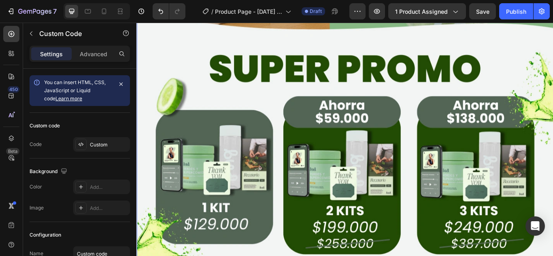
scroll to position [4440, 0]
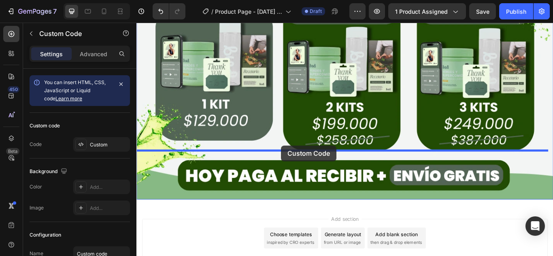
drag, startPoint x: 279, startPoint y: 132, endPoint x: 305, endPoint y: 166, distance: 42.2
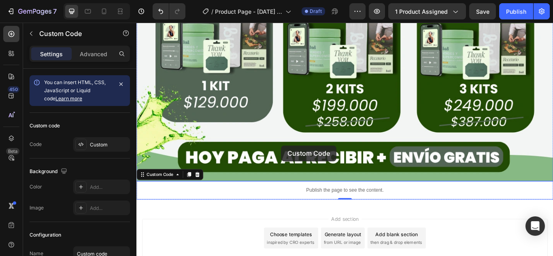
scroll to position [4419, 0]
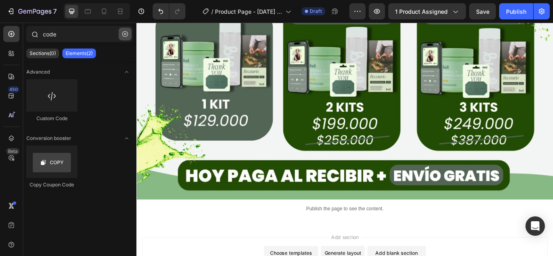
click at [123, 37] on button "button" at bounding box center [125, 34] width 13 height 13
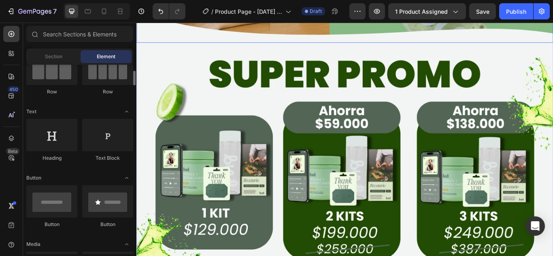
scroll to position [4135, 0]
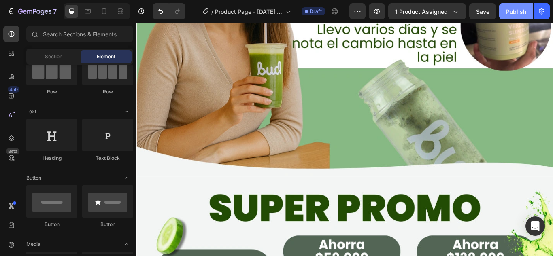
click at [508, 7] on div "Publish" at bounding box center [516, 11] width 20 height 9
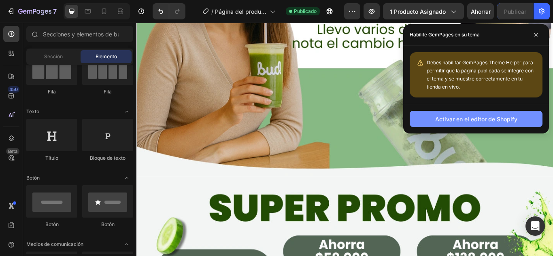
click at [483, 118] on font "Activar en el editor de Shopify" at bounding box center [476, 119] width 82 height 7
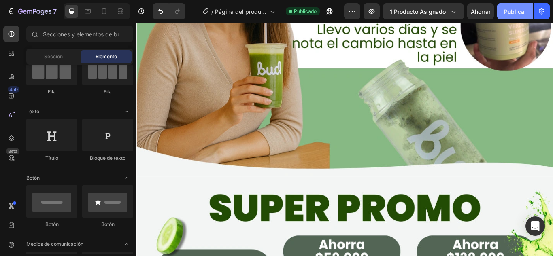
click at [512, 12] on font "Publicar" at bounding box center [515, 11] width 22 height 7
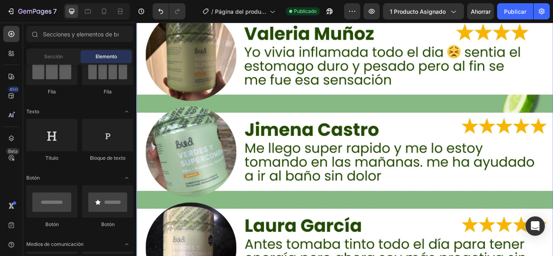
scroll to position [3406, 0]
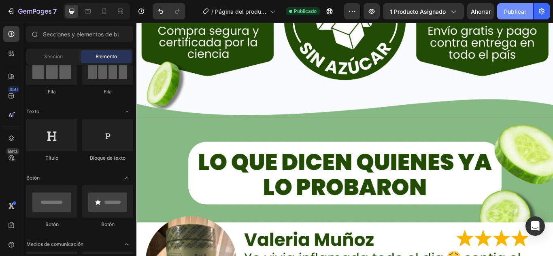
click at [503, 10] on button "Publicar" at bounding box center [515, 11] width 36 height 16
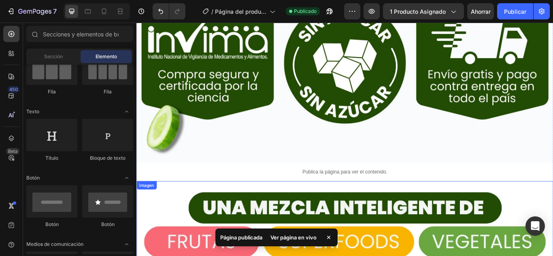
scroll to position [2272, 0]
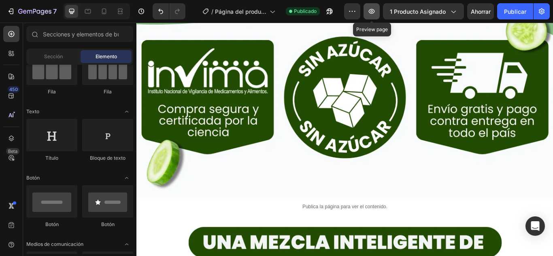
click at [377, 15] on button "button" at bounding box center [372, 11] width 16 height 16
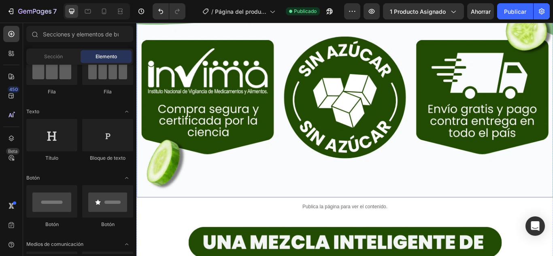
scroll to position [2110, 0]
